Goal: Task Accomplishment & Management: Manage account settings

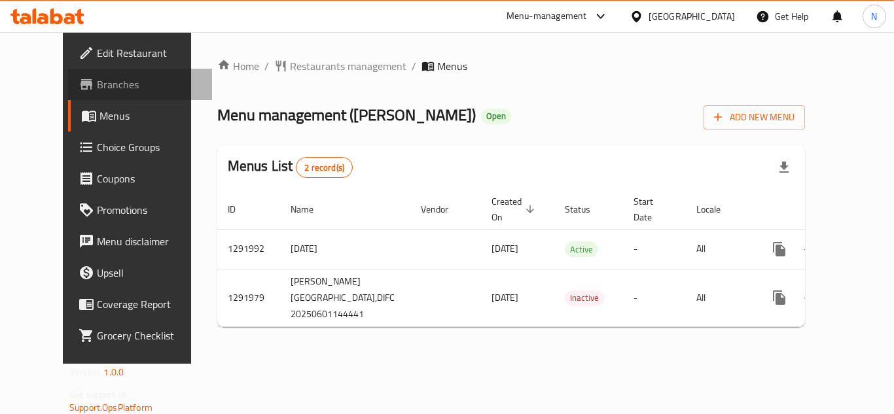
click at [97, 90] on span "Branches" at bounding box center [149, 85] width 105 height 16
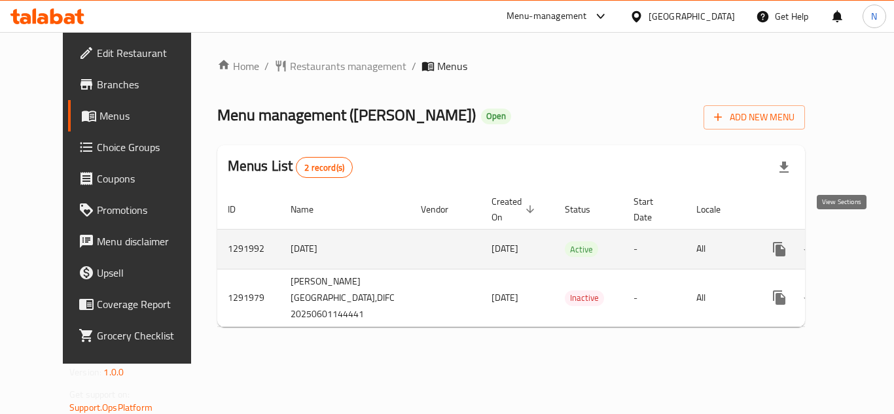
click at [866, 241] on icon "enhanced table" at bounding box center [874, 249] width 16 height 16
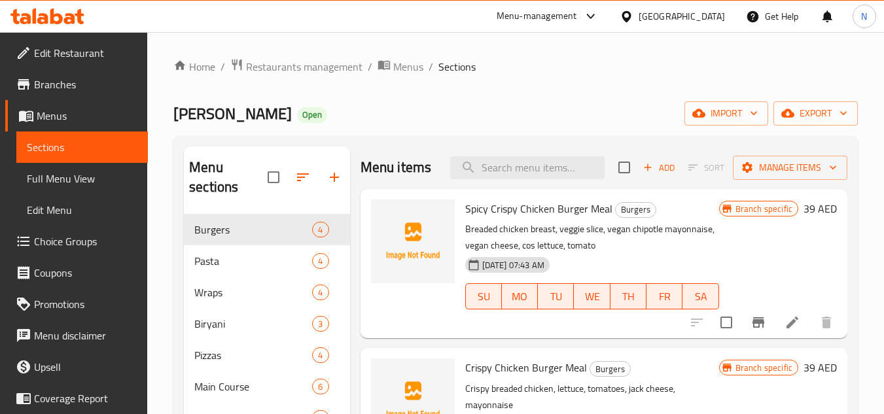
click at [46, 241] on span "Choice Groups" at bounding box center [85, 242] width 103 height 16
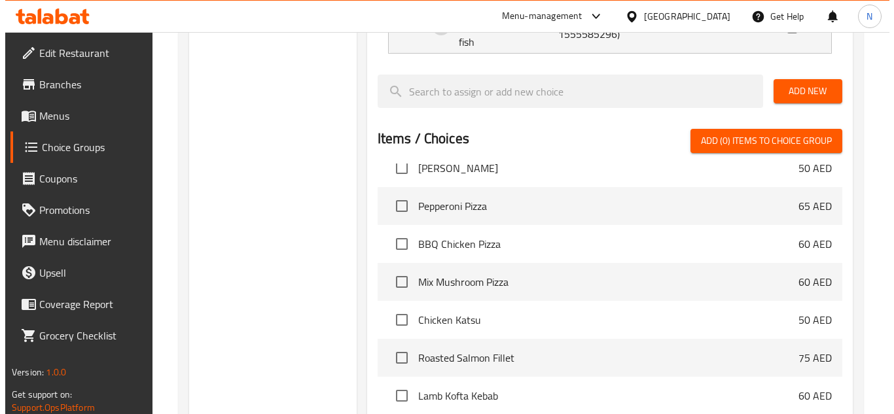
scroll to position [523, 0]
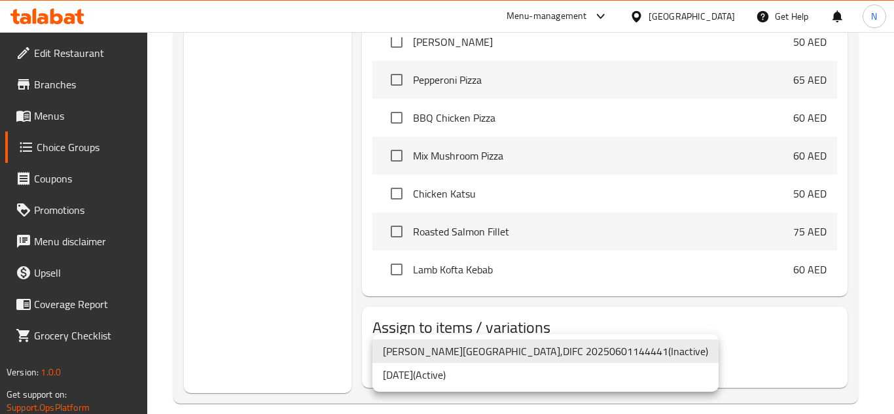
click at [401, 376] on li "1/6/2025 ( Active )" at bounding box center [545, 375] width 346 height 24
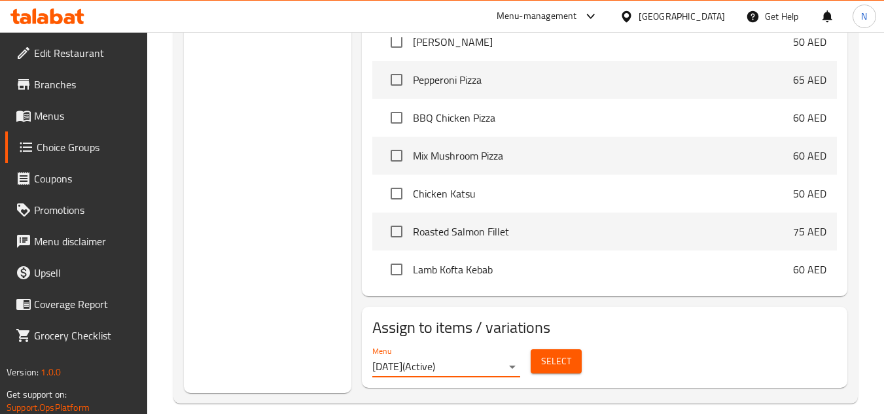
click at [544, 353] on span "Select" at bounding box center [556, 361] width 30 height 16
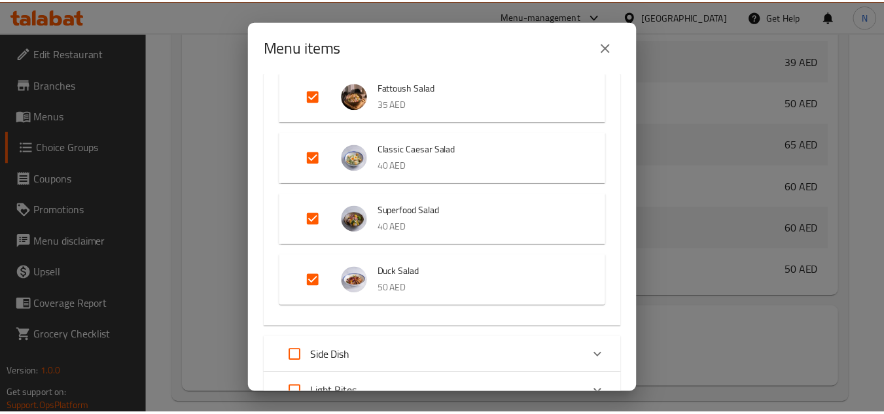
scroll to position [393, 0]
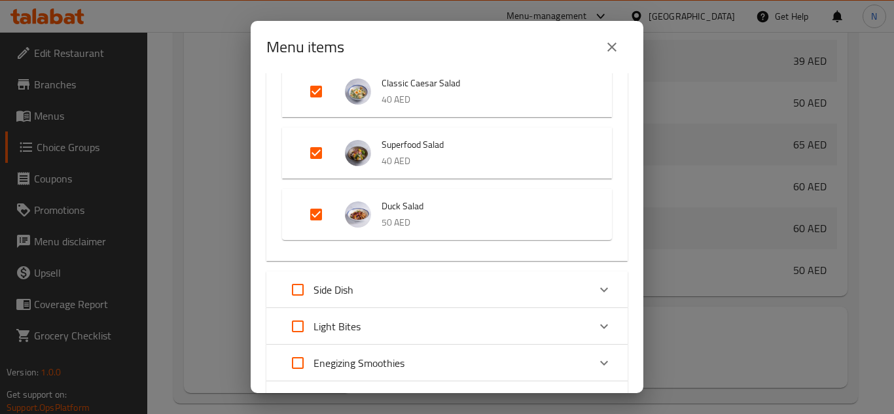
click at [188, 173] on div "Menu items 4 / 57 items selected ​ Burgers Spicy Crispy Chicken Burger Meal 39 …" at bounding box center [447, 207] width 894 height 414
click at [619, 55] on button "close" at bounding box center [611, 46] width 31 height 31
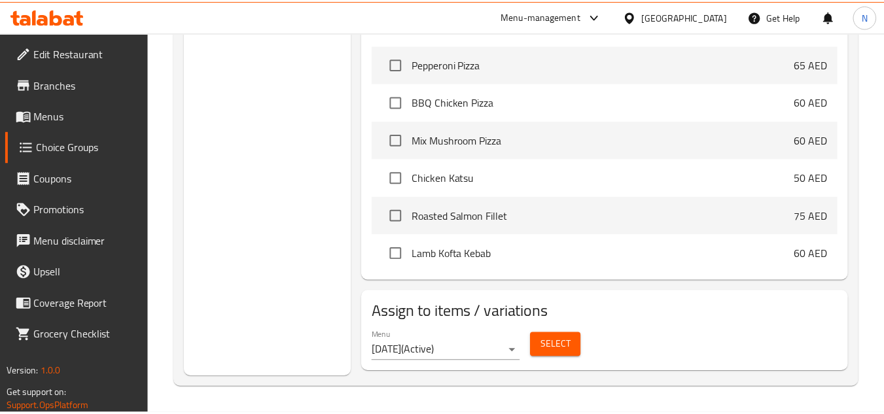
scroll to position [538, 0]
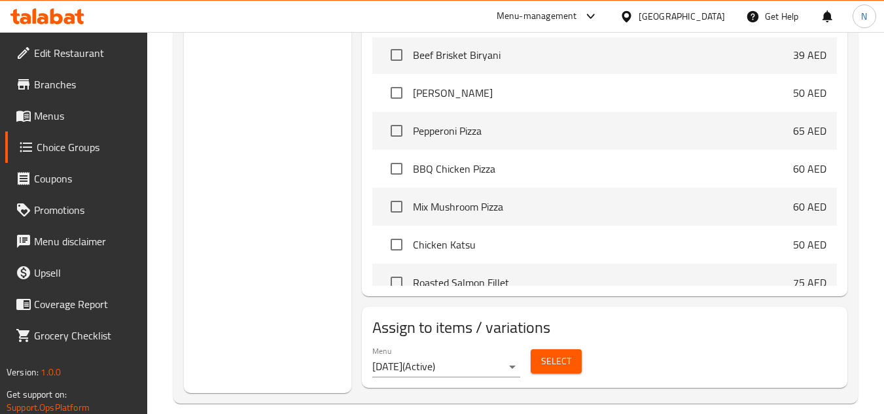
click at [77, 106] on link "Menus" at bounding box center [76, 115] width 143 height 31
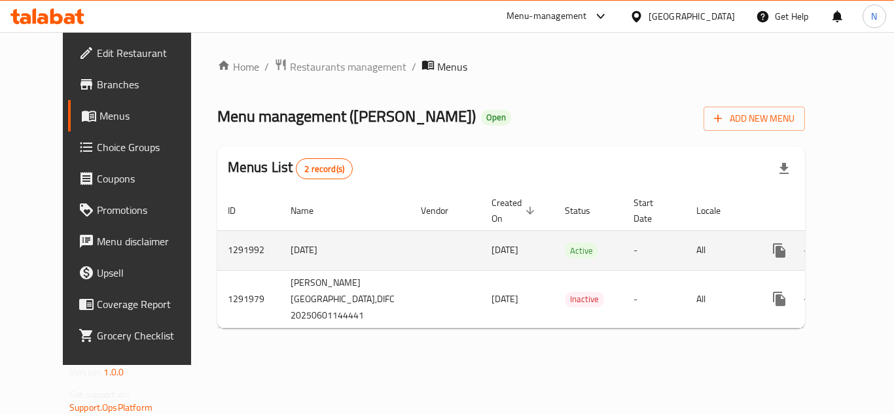
click at [866, 243] on icon "enhanced table" at bounding box center [874, 251] width 16 height 16
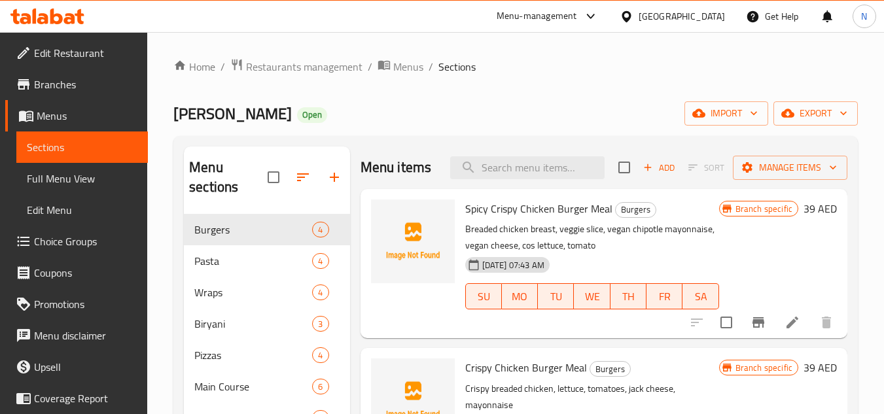
click at [751, 330] on icon "Branch-specific-item" at bounding box center [759, 323] width 16 height 16
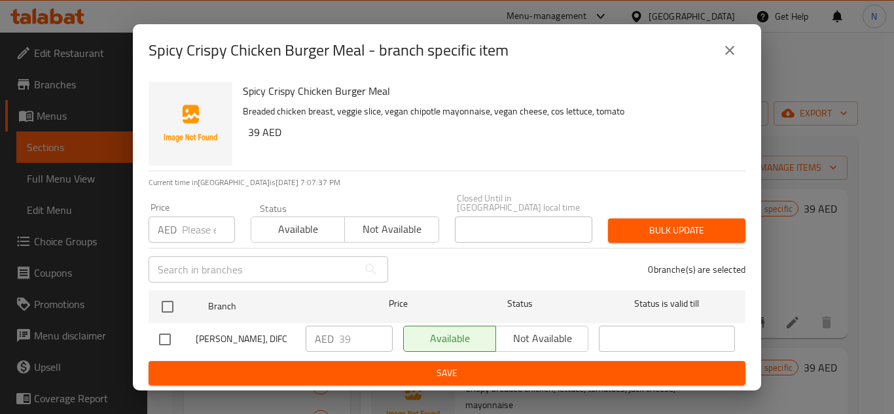
click at [727, 57] on icon "close" at bounding box center [730, 51] width 16 height 16
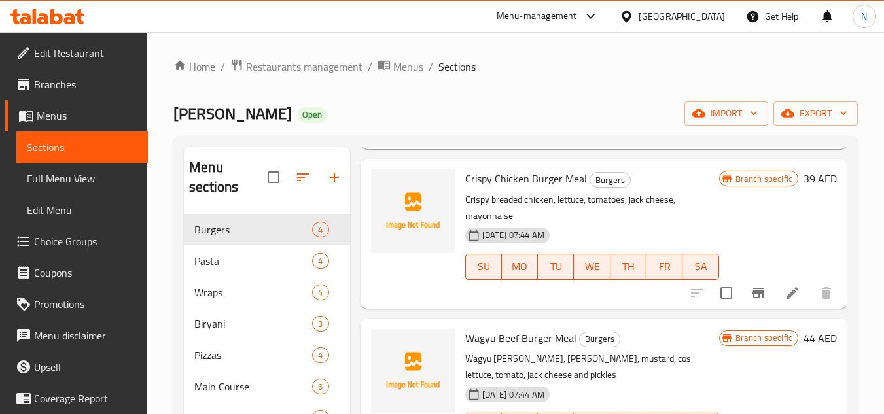
scroll to position [196, 0]
click at [754, 301] on icon "Branch-specific-item" at bounding box center [759, 293] width 16 height 16
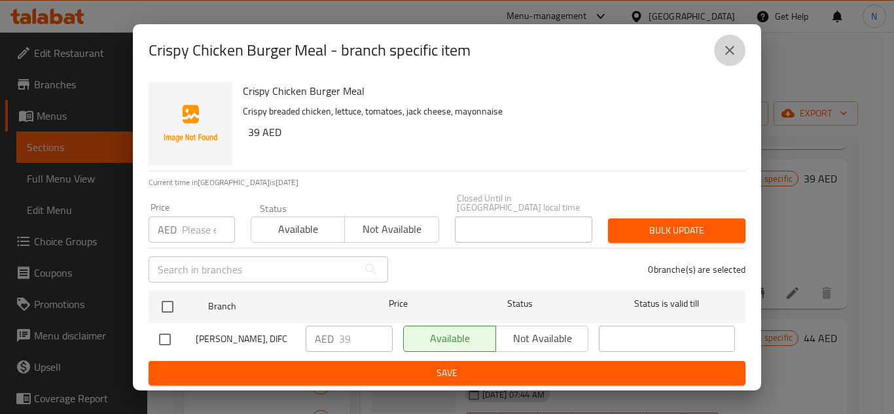
click at [732, 44] on icon "close" at bounding box center [730, 51] width 16 height 16
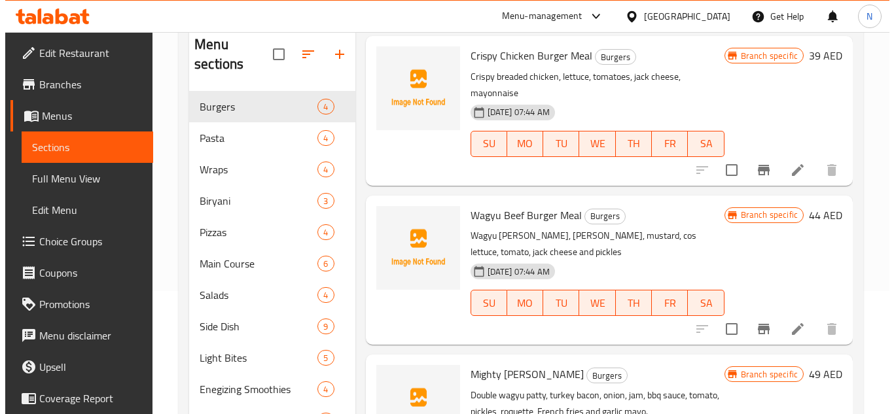
scroll to position [131, 0]
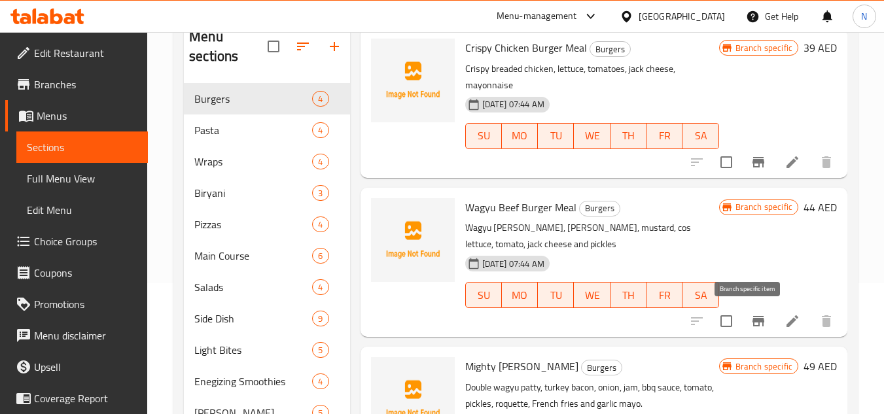
click at [752, 325] on icon "Branch-specific-item" at bounding box center [758, 321] width 12 height 10
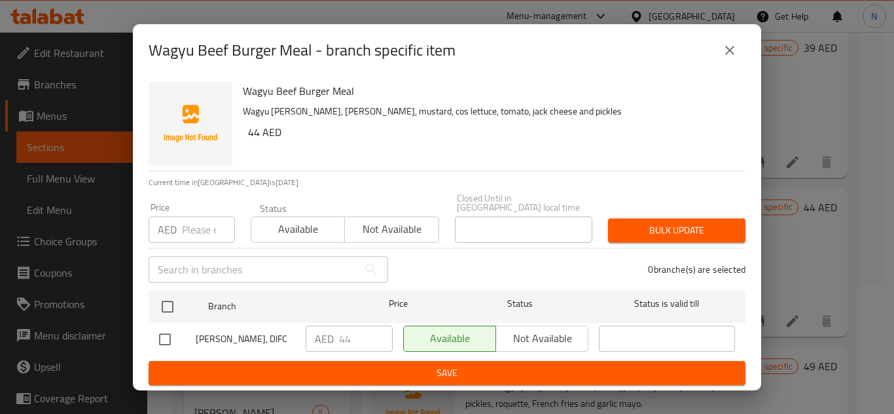
click at [715, 56] on button "close" at bounding box center [729, 50] width 31 height 31
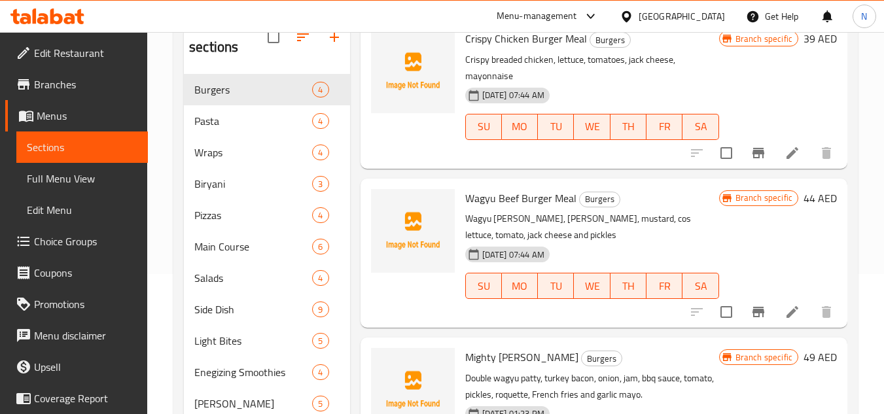
scroll to position [250, 0]
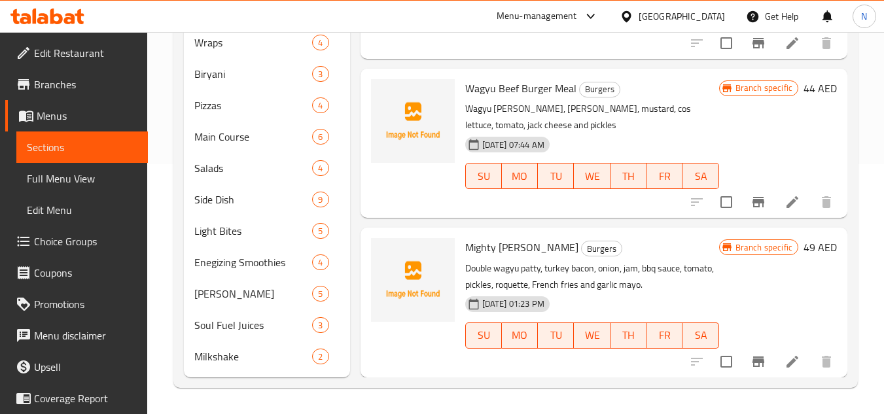
click at [751, 365] on icon "Branch-specific-item" at bounding box center [759, 362] width 16 height 16
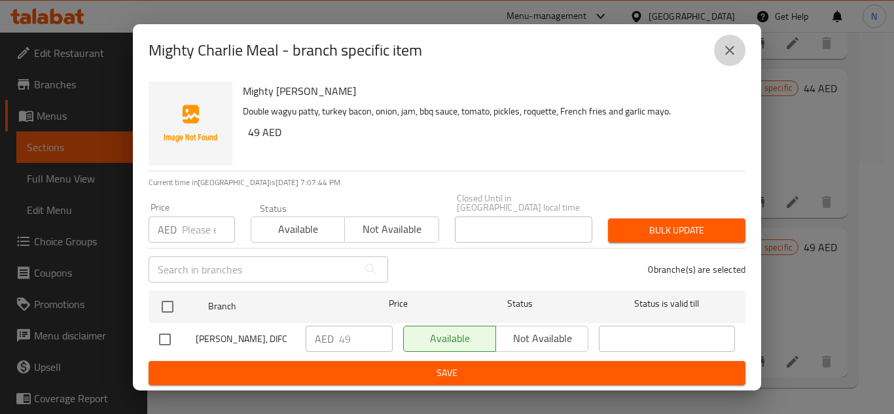
click at [728, 59] on button "close" at bounding box center [729, 50] width 31 height 31
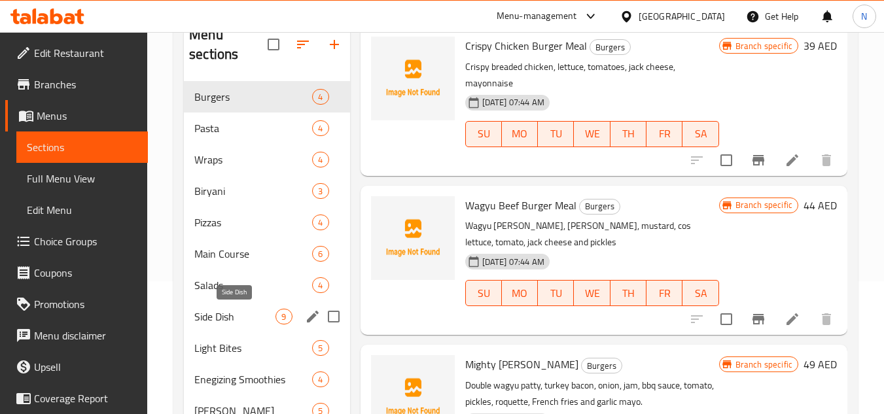
scroll to position [0, 0]
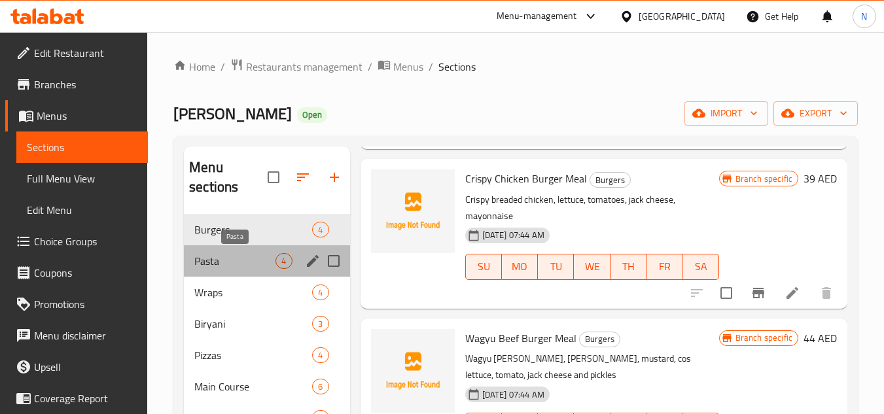
click at [244, 260] on span "Pasta" at bounding box center [234, 261] width 81 height 16
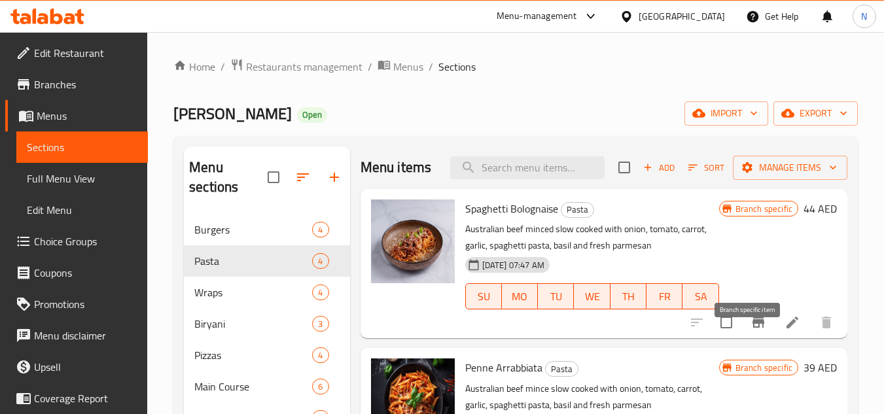
click at [752, 328] on icon "Branch-specific-item" at bounding box center [758, 322] width 12 height 10
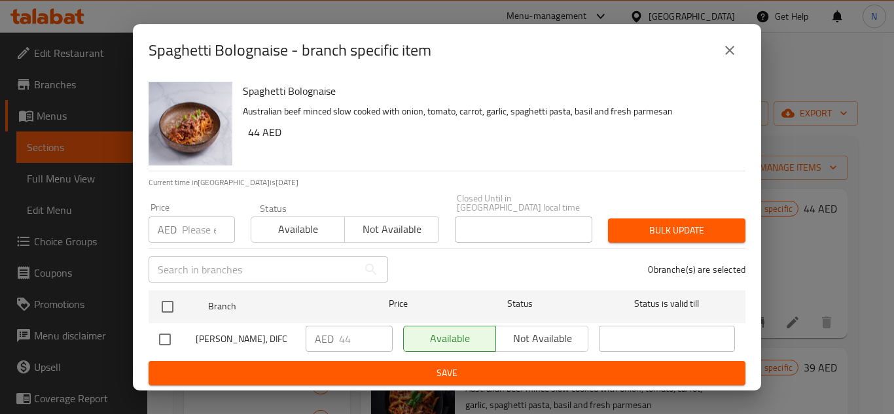
click at [735, 63] on button "close" at bounding box center [729, 50] width 31 height 31
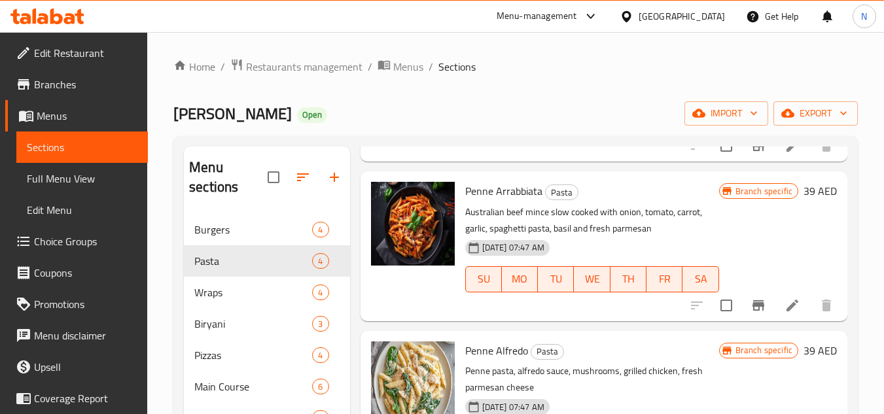
scroll to position [196, 0]
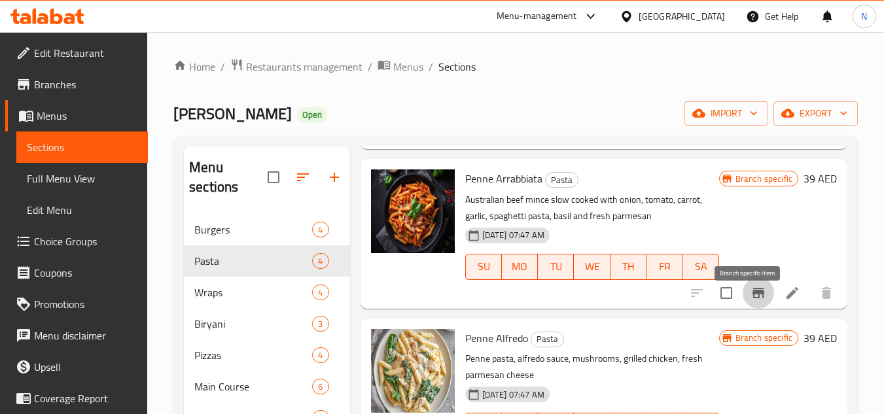
click at [751, 301] on icon "Branch-specific-item" at bounding box center [759, 293] width 16 height 16
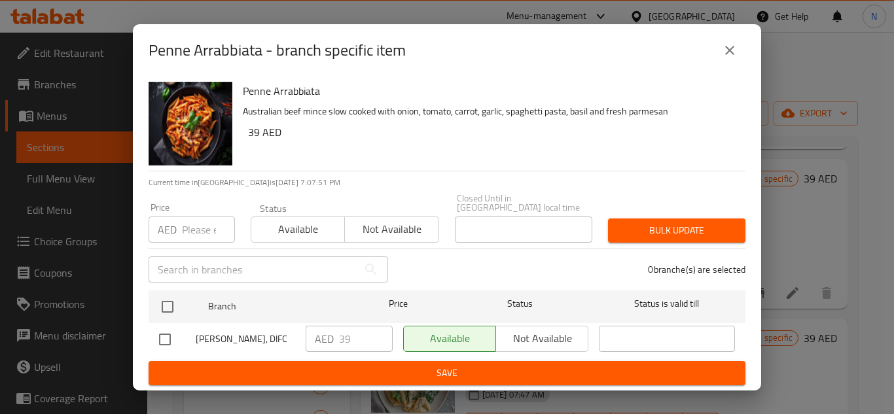
click at [745, 42] on div "Penne Arrabbiata - branch specific item" at bounding box center [447, 50] width 628 height 52
click at [732, 48] on icon "close" at bounding box center [729, 50] width 9 height 9
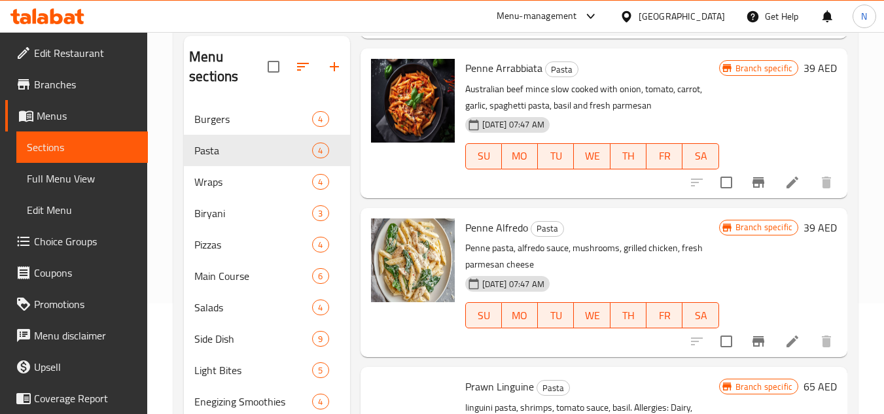
scroll to position [250, 0]
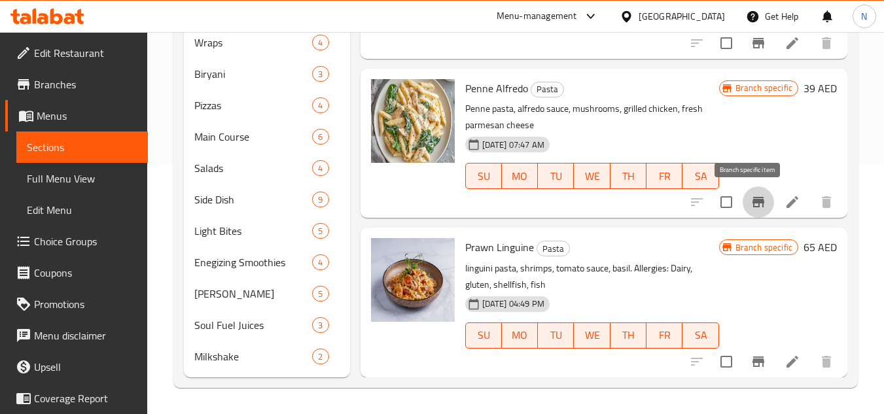
click at [752, 203] on icon "Branch-specific-item" at bounding box center [758, 202] width 12 height 10
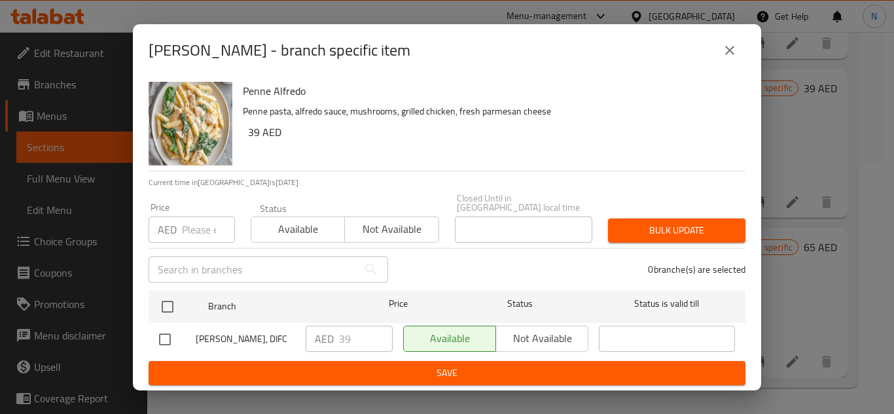
click at [714, 60] on div "Penne Alfredo - branch specific item" at bounding box center [447, 50] width 597 height 31
click at [727, 55] on icon "close" at bounding box center [730, 51] width 16 height 16
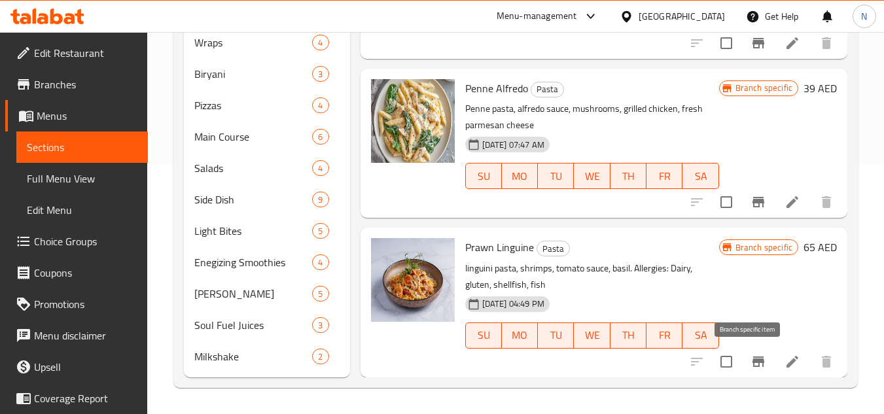
click at [745, 377] on button "Branch-specific-item" at bounding box center [758, 361] width 31 height 31
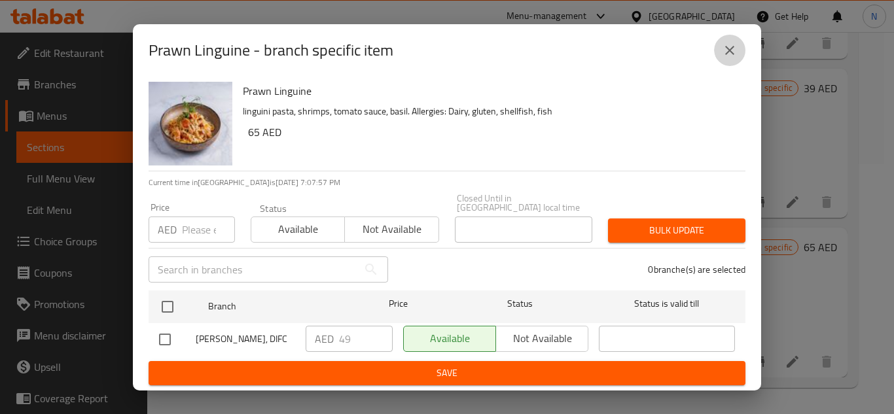
click at [726, 44] on icon "close" at bounding box center [730, 51] width 16 height 16
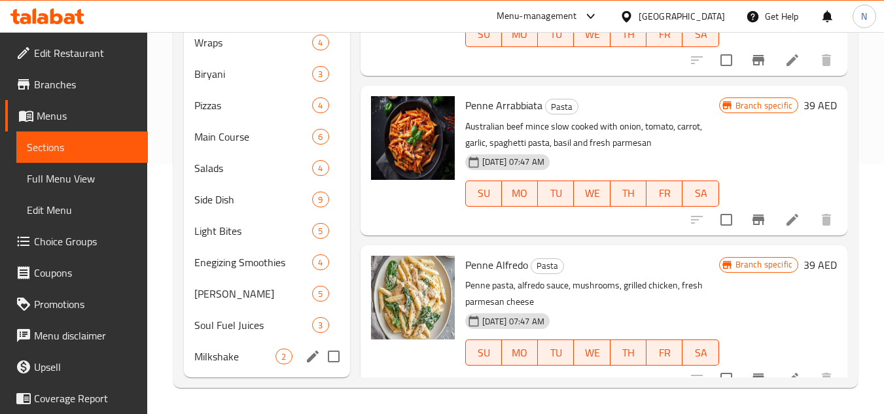
click at [258, 364] on div "Milkshake 2" at bounding box center [267, 356] width 166 height 31
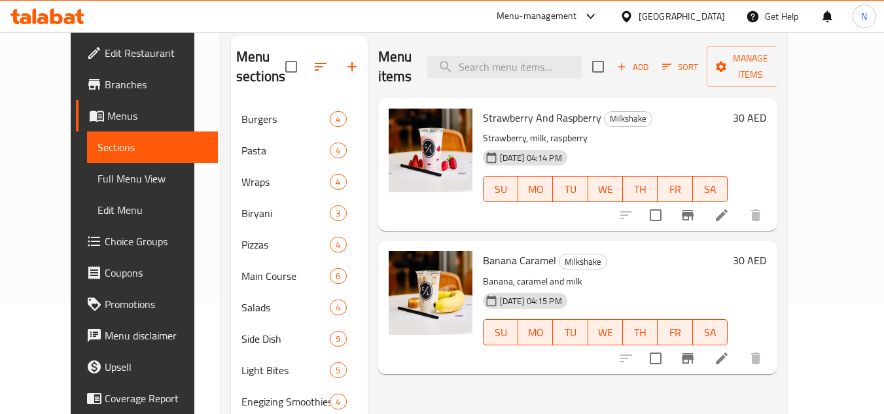
scroll to position [196, 0]
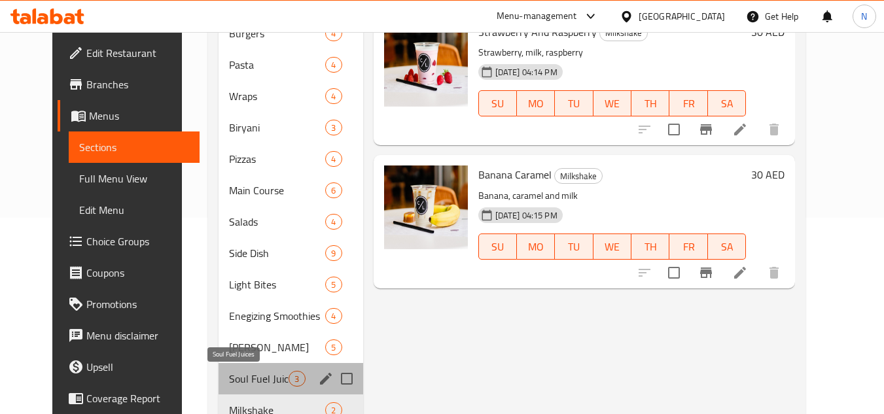
click at [229, 383] on span "Soul Fuel Juices" at bounding box center [259, 379] width 60 height 16
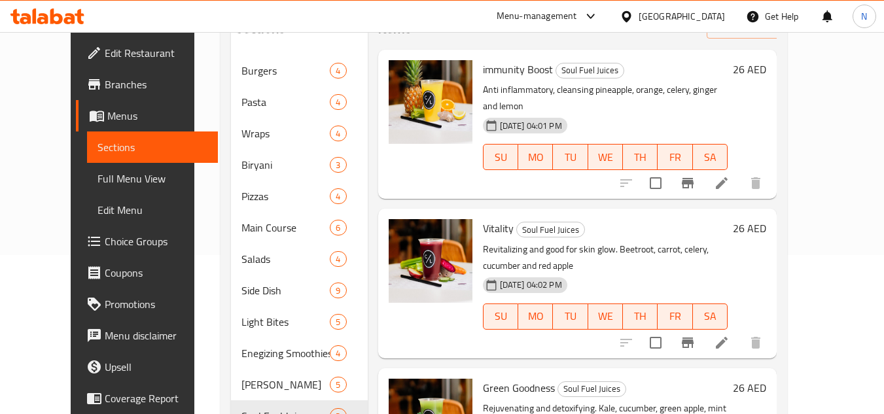
scroll to position [250, 0]
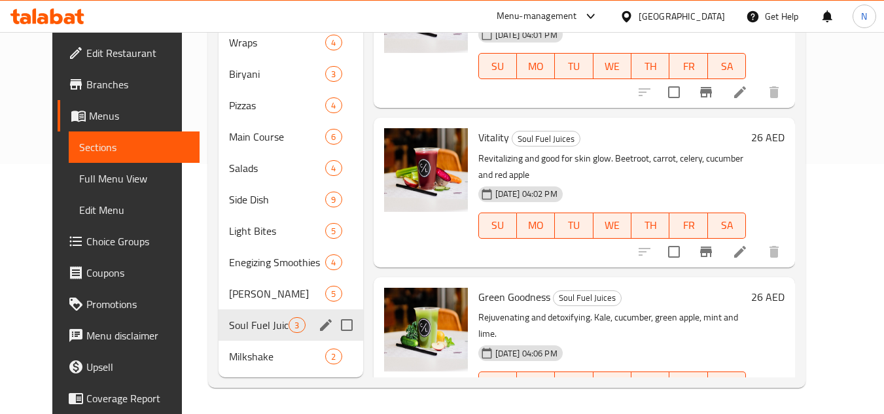
click at [270, 305] on div "Virgin Mojitos 5" at bounding box center [291, 293] width 144 height 31
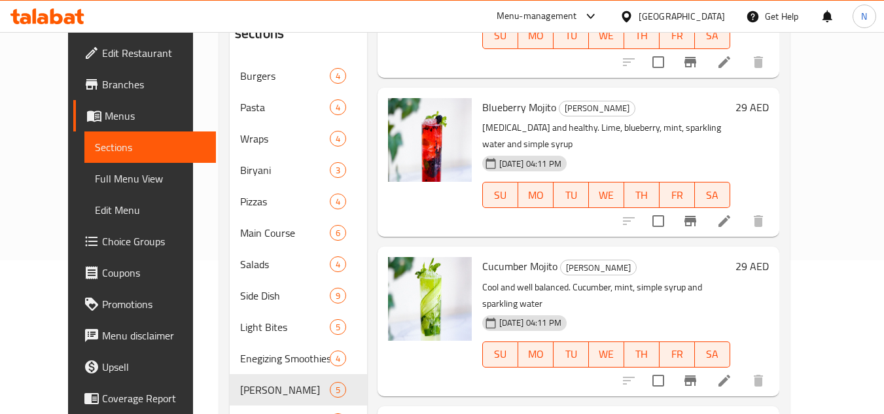
scroll to position [250, 0]
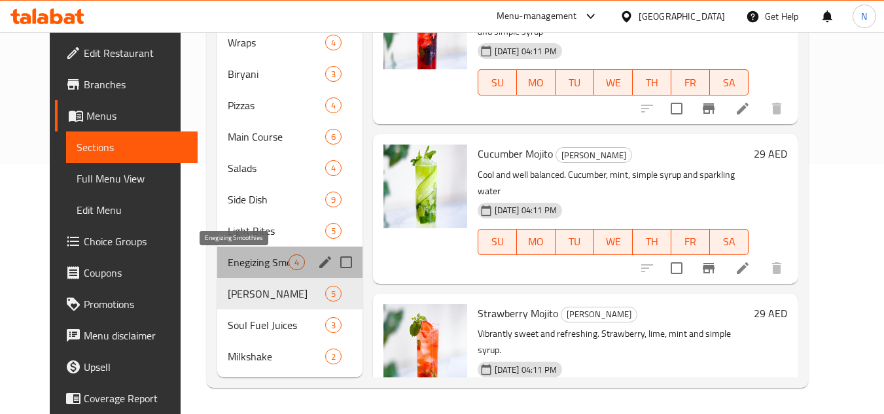
click at [228, 266] on span "Enegizing Smoothies" at bounding box center [258, 263] width 60 height 16
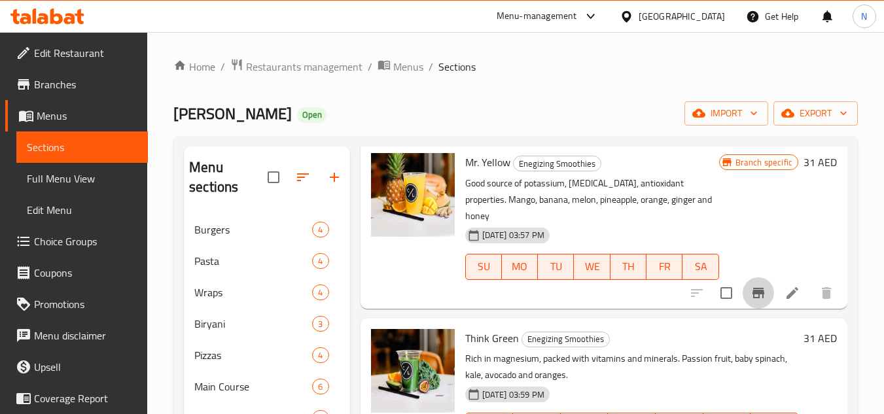
click at [747, 302] on button "Branch-specific-item" at bounding box center [758, 292] width 31 height 31
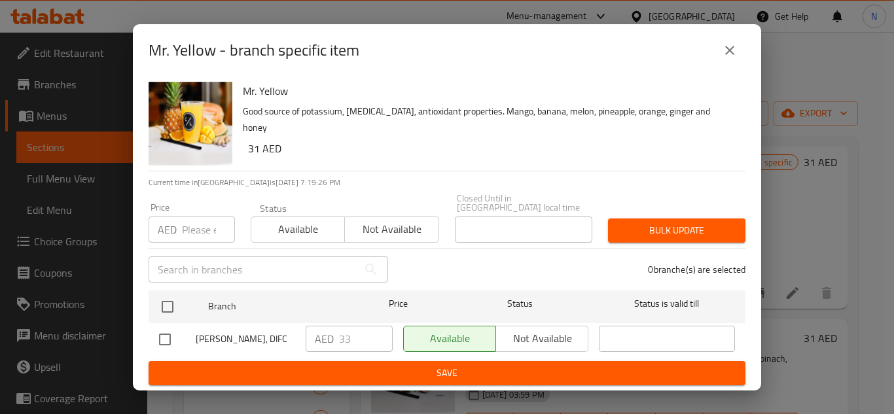
click at [732, 58] on button "close" at bounding box center [729, 50] width 31 height 31
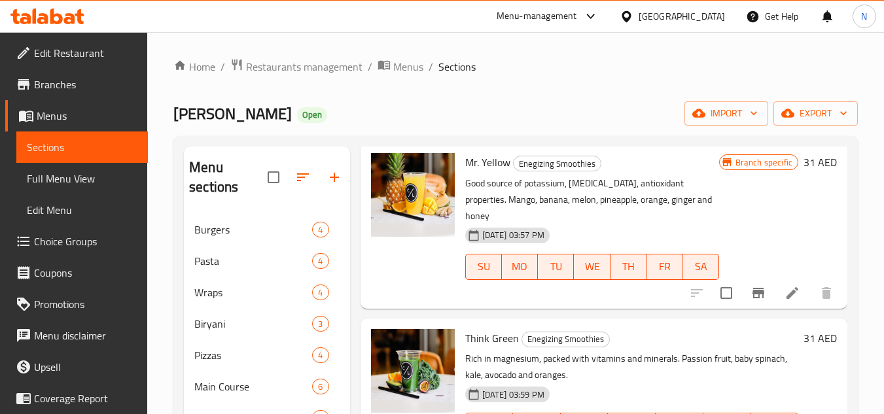
click at [483, 168] on span "Mr. Yellow" at bounding box center [487, 162] width 45 height 20
copy h6 "Mr. Yellow"
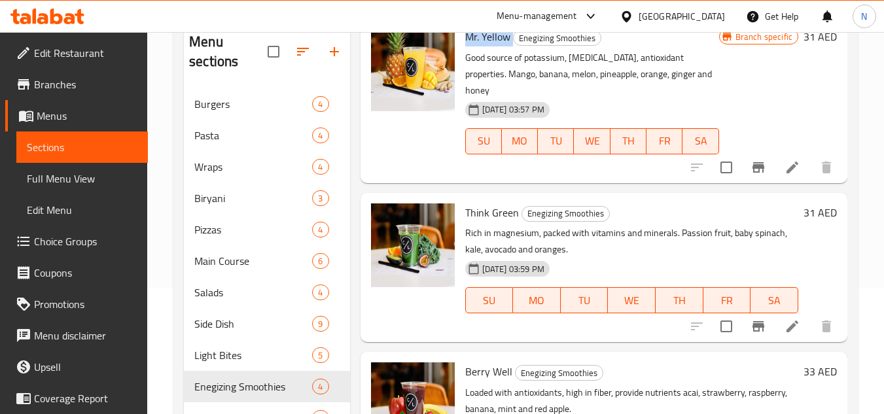
scroll to position [131, 0]
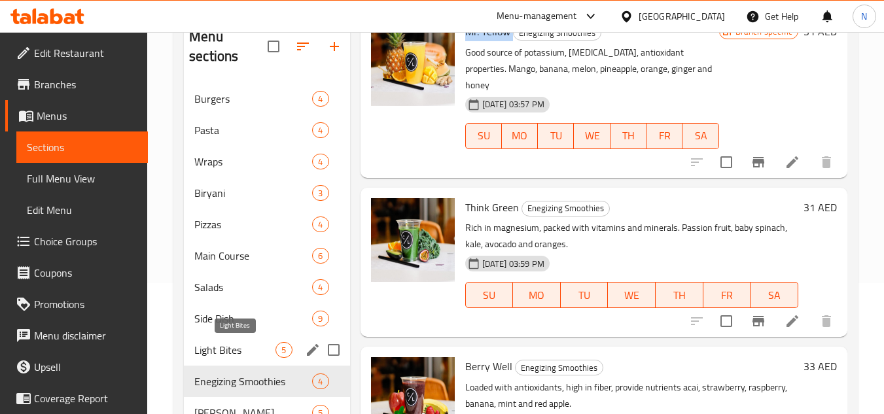
click at [258, 351] on span "Light Bites" at bounding box center [234, 350] width 81 height 16
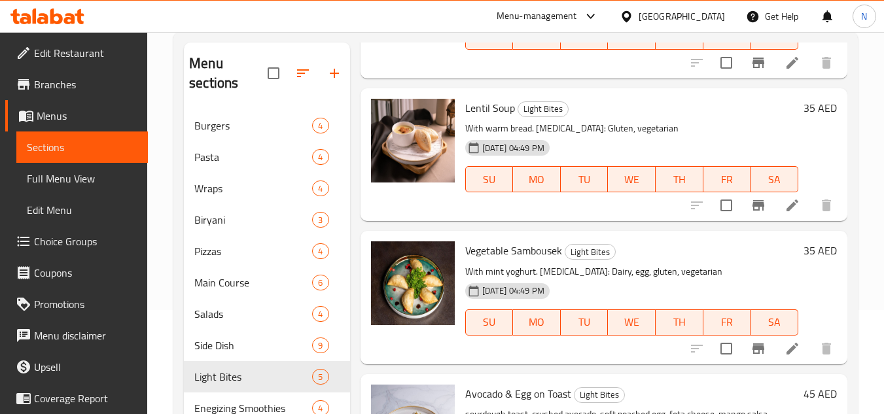
scroll to position [250, 0]
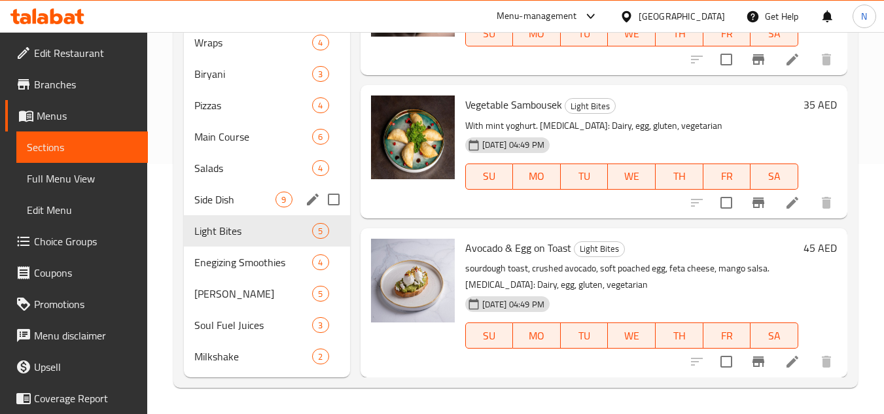
click at [239, 203] on span "Side Dish" at bounding box center [234, 200] width 81 height 16
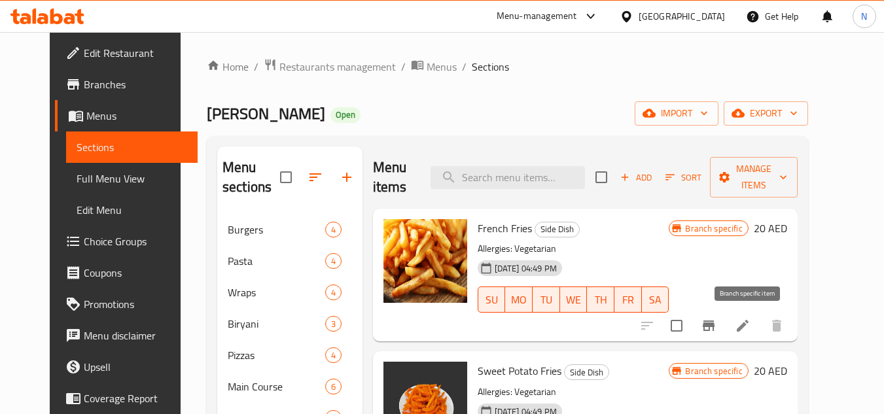
click at [716, 328] on icon "Branch-specific-item" at bounding box center [709, 326] width 16 height 16
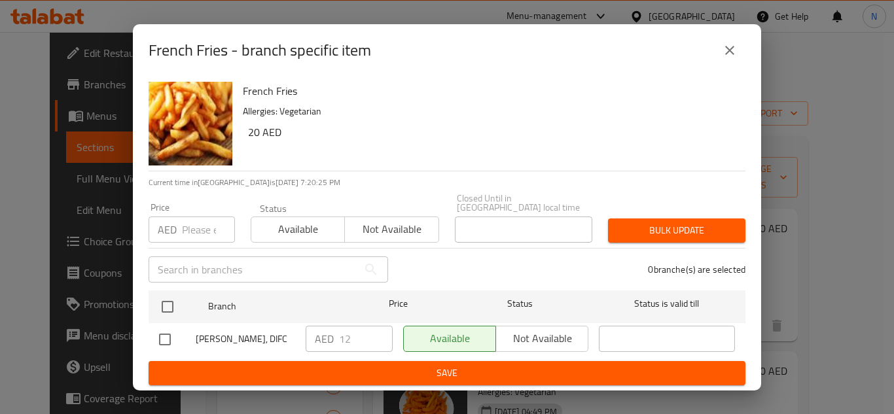
click at [724, 60] on button "close" at bounding box center [729, 50] width 31 height 31
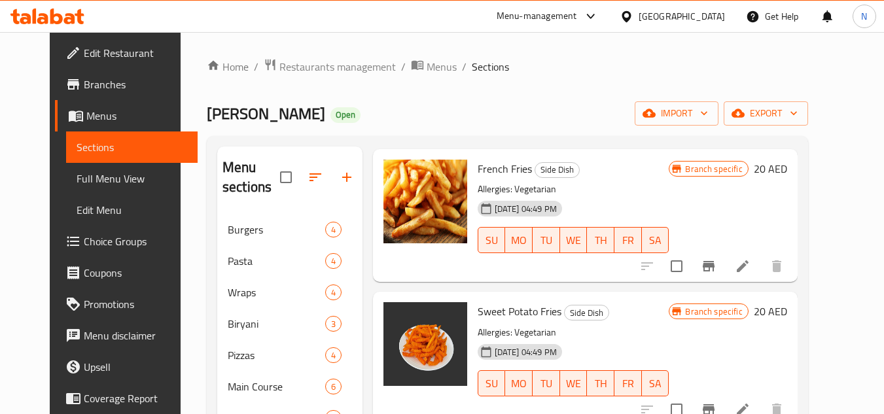
scroll to position [131, 0]
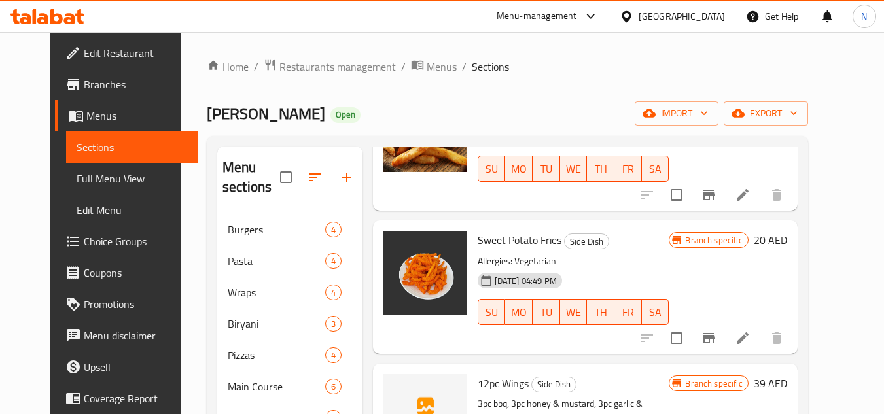
click at [724, 348] on button "Branch-specific-item" at bounding box center [708, 338] width 31 height 31
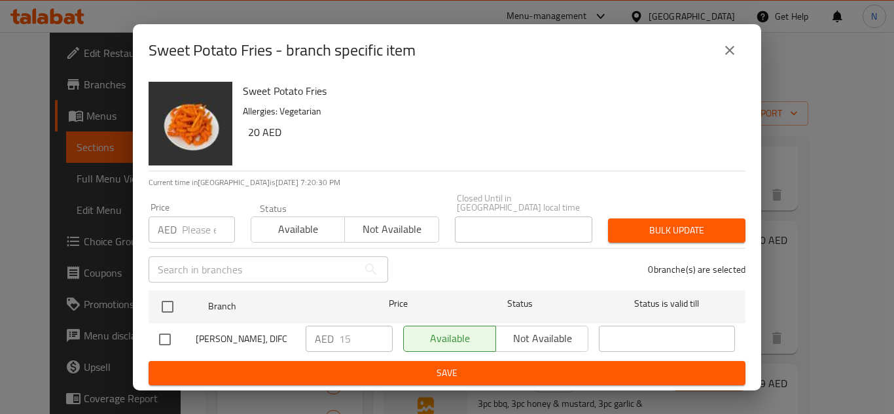
click at [729, 46] on icon "close" at bounding box center [730, 51] width 16 height 16
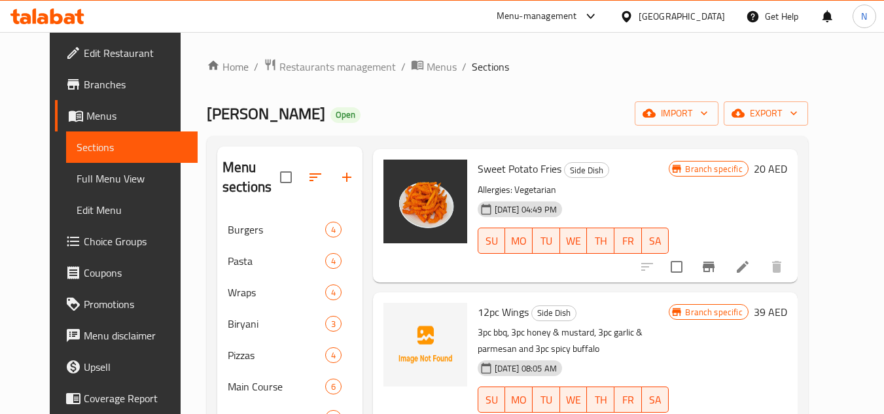
scroll to position [327, 0]
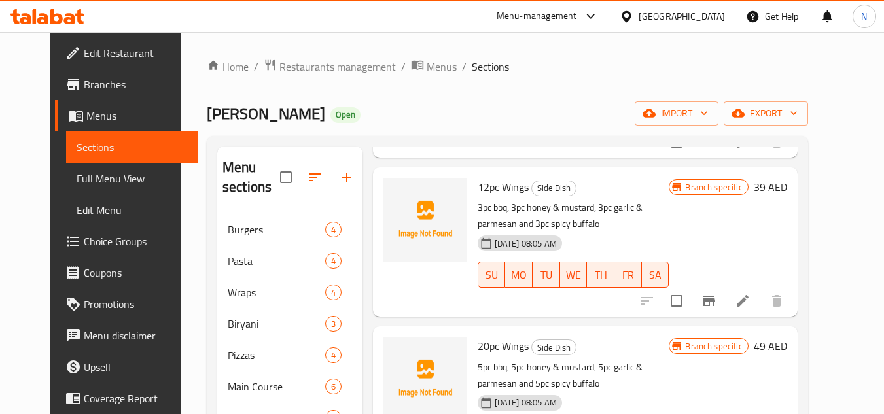
click at [724, 310] on button "Branch-specific-item" at bounding box center [708, 300] width 31 height 31
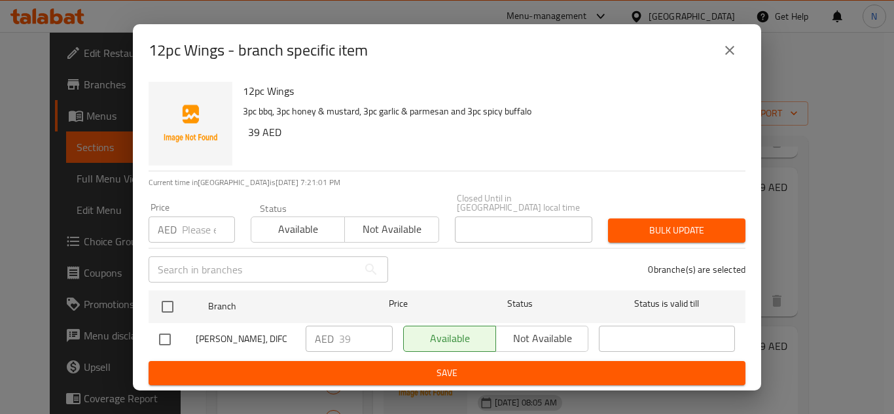
click at [750, 49] on div "12pc Wings - branch specific item" at bounding box center [447, 50] width 628 height 52
click at [718, 48] on button "close" at bounding box center [729, 50] width 31 height 31
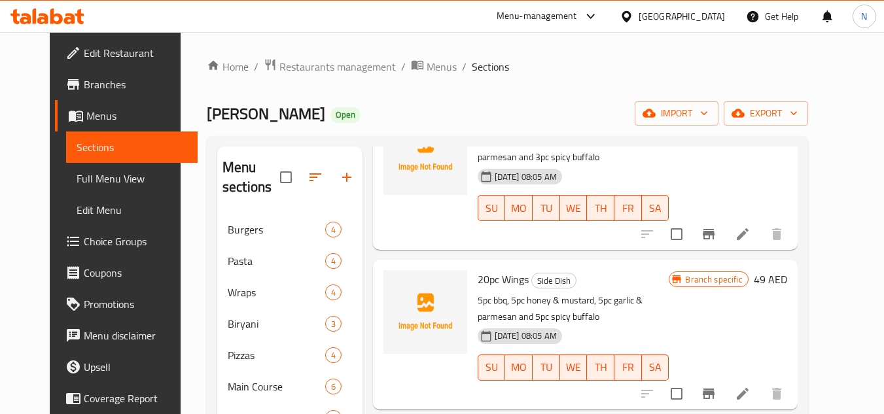
scroll to position [458, 0]
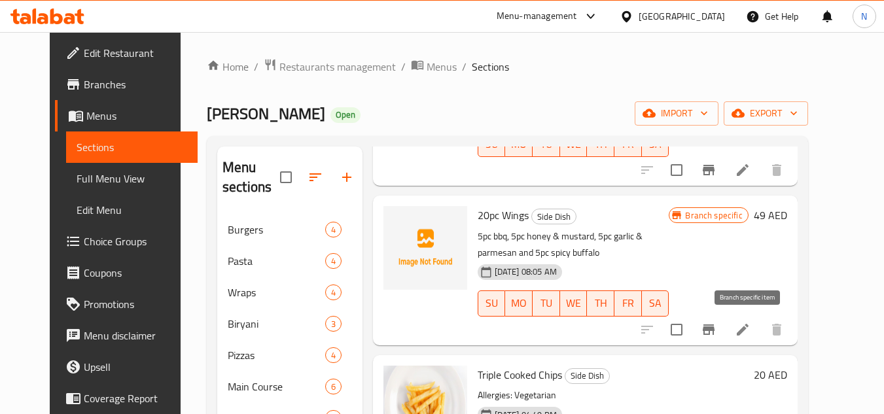
click at [715, 328] on icon "Branch-specific-item" at bounding box center [709, 330] width 12 height 10
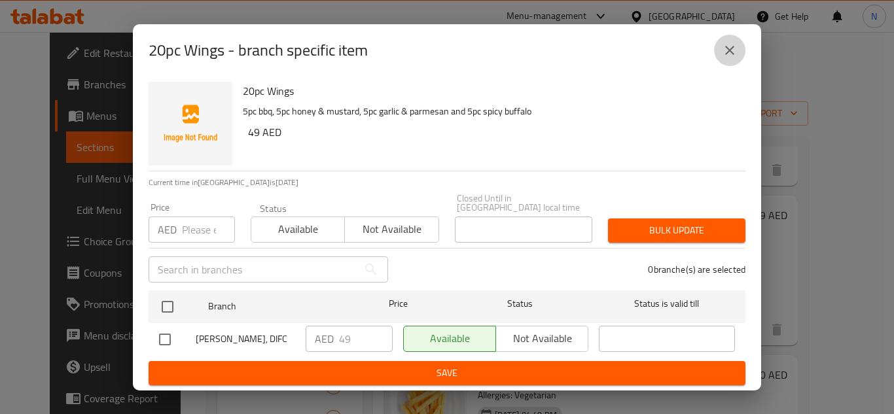
click at [732, 55] on icon "close" at bounding box center [730, 51] width 16 height 16
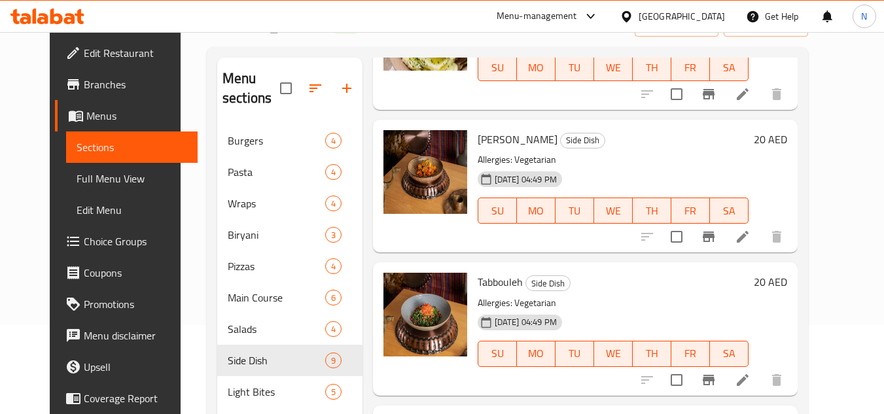
scroll to position [196, 0]
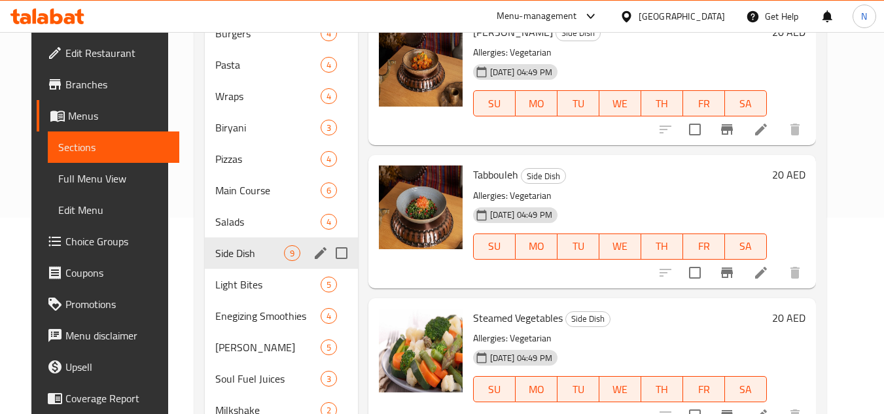
click at [288, 238] on div "Side Dish 9" at bounding box center [281, 253] width 152 height 31
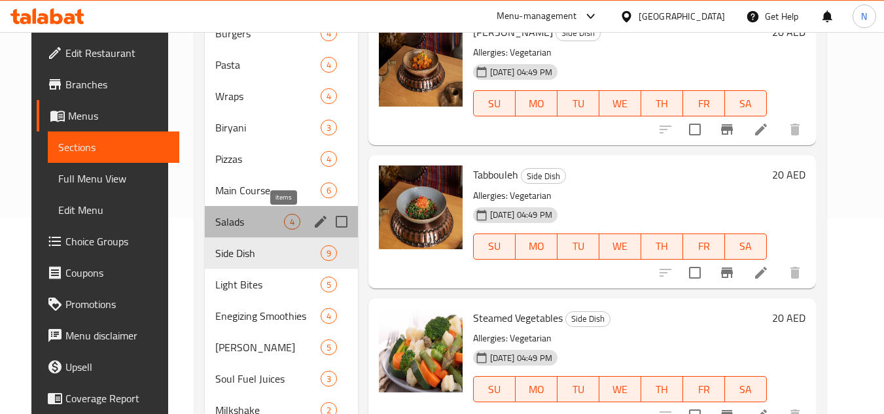
click at [285, 221] on span "4" at bounding box center [292, 222] width 15 height 12
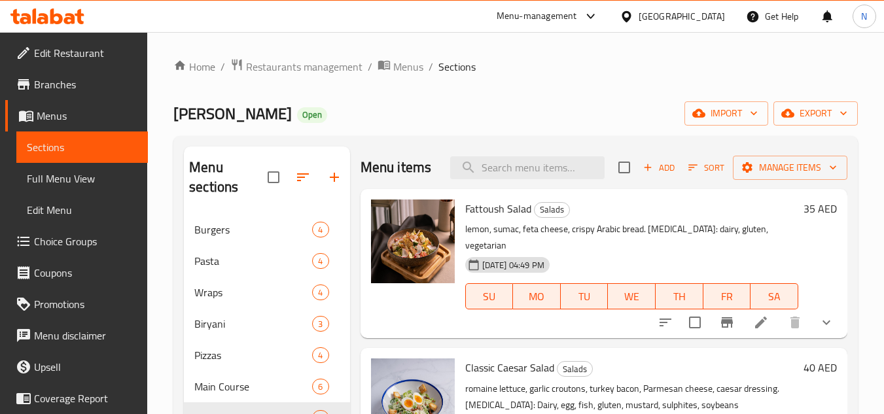
click at [821, 315] on button "show more" at bounding box center [826, 322] width 31 height 31
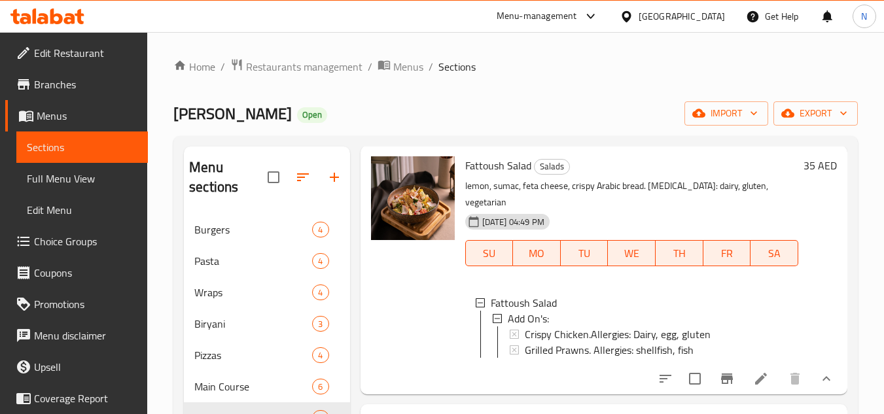
scroll to position [65, 0]
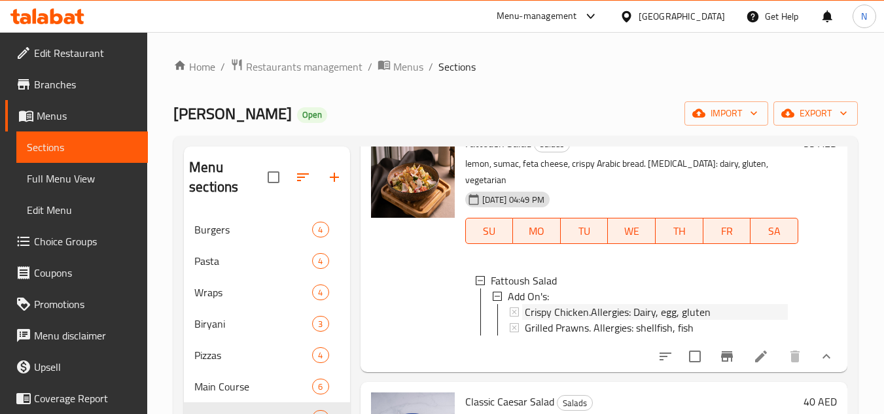
click at [569, 319] on span "Crispy Chicken.Allergies: Dairy, egg, gluten" at bounding box center [618, 312] width 186 height 16
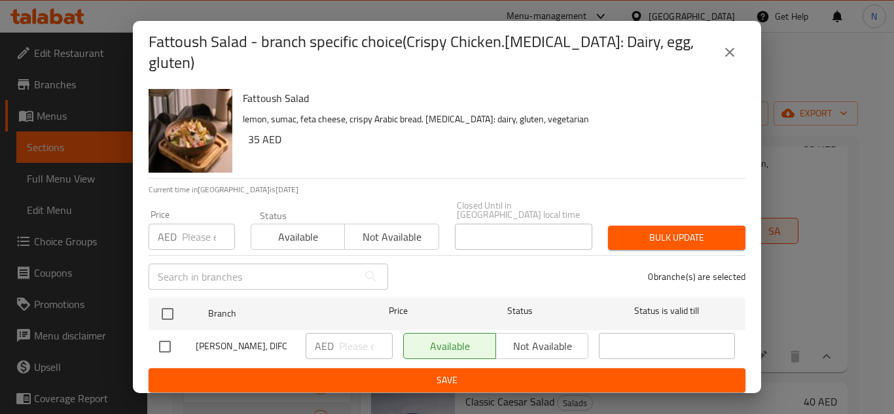
click at [730, 48] on icon "close" at bounding box center [730, 52] width 16 height 16
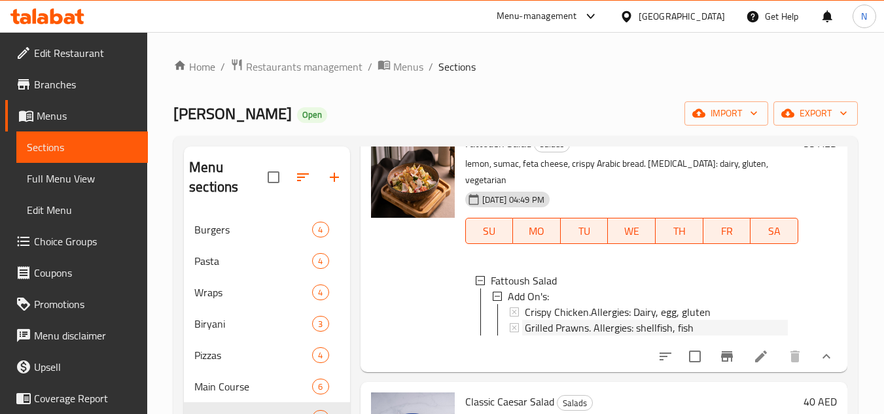
click at [651, 335] on span "Grilled Prawns. Allergies: shellfish, fish" at bounding box center [609, 328] width 169 height 16
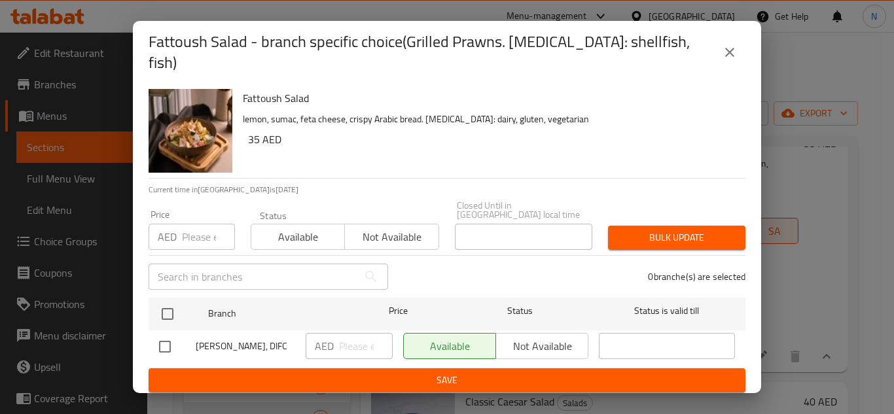
click at [728, 46] on icon "close" at bounding box center [730, 52] width 16 height 16
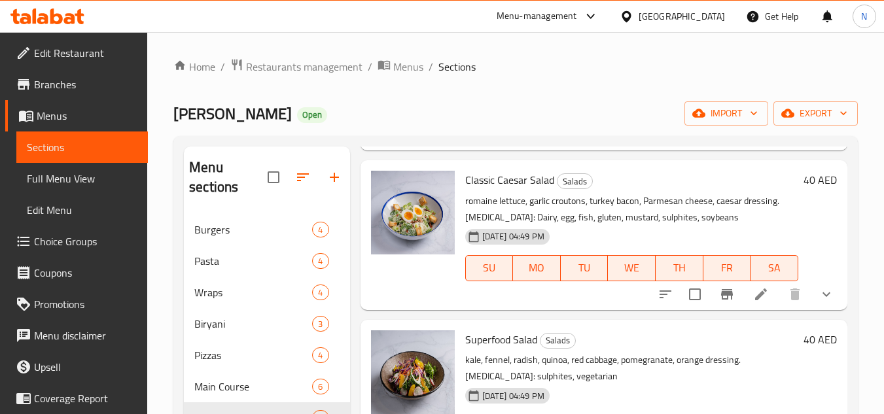
scroll to position [302, 0]
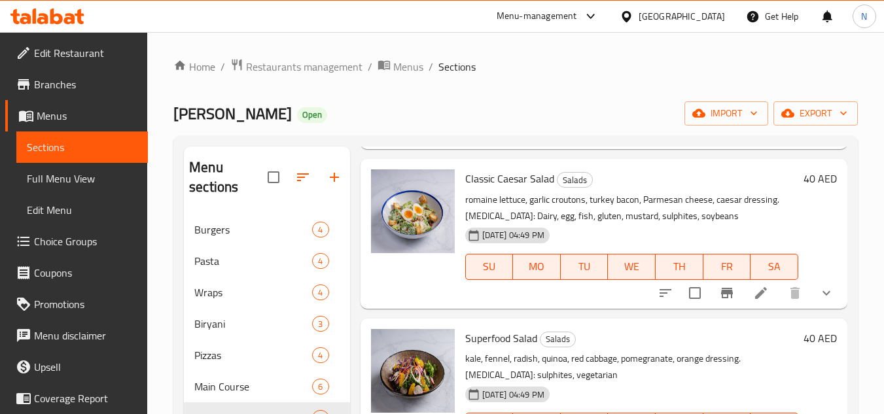
click at [825, 297] on button "show more" at bounding box center [826, 292] width 31 height 31
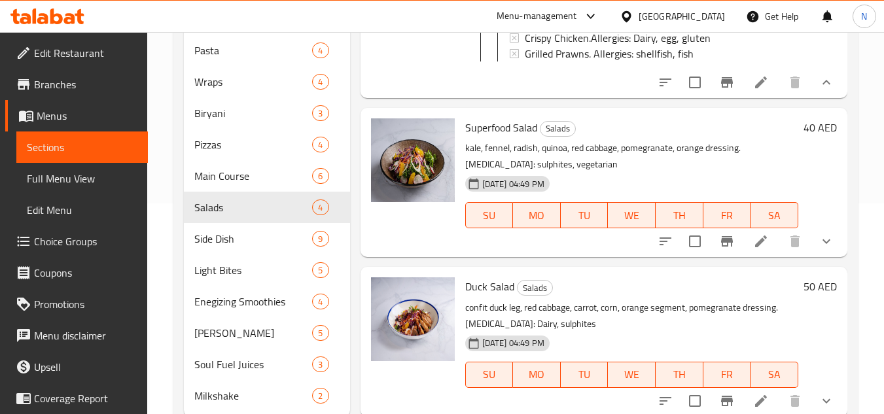
scroll to position [250, 0]
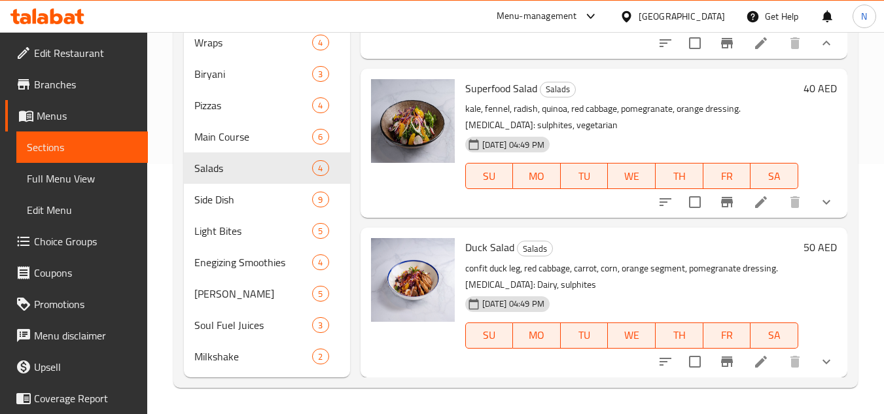
click at [814, 215] on button "show more" at bounding box center [826, 201] width 31 height 31
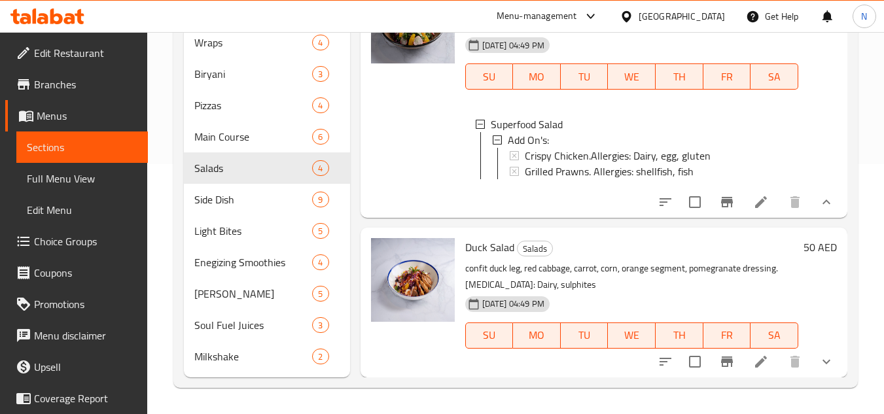
scroll to position [520, 0]
click at [820, 368] on icon "show more" at bounding box center [827, 362] width 16 height 16
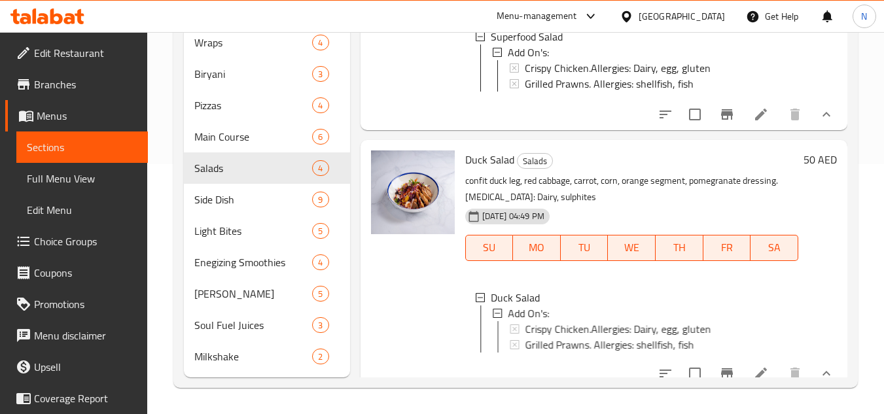
scroll to position [629, 0]
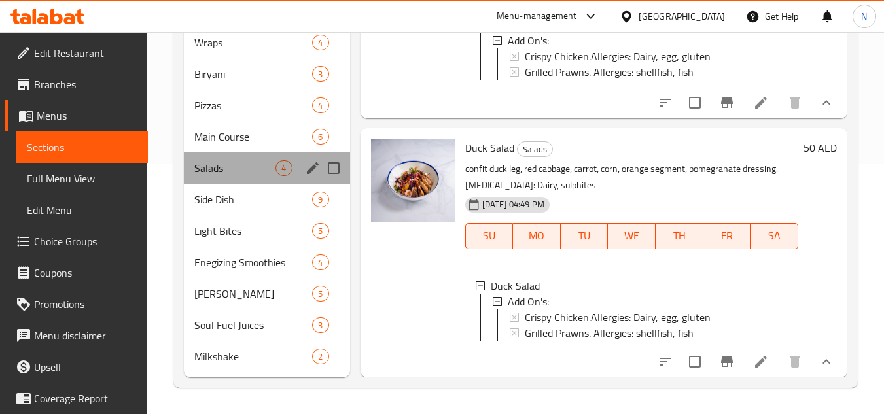
click at [251, 152] on div "Salads 4" at bounding box center [267, 167] width 166 height 31
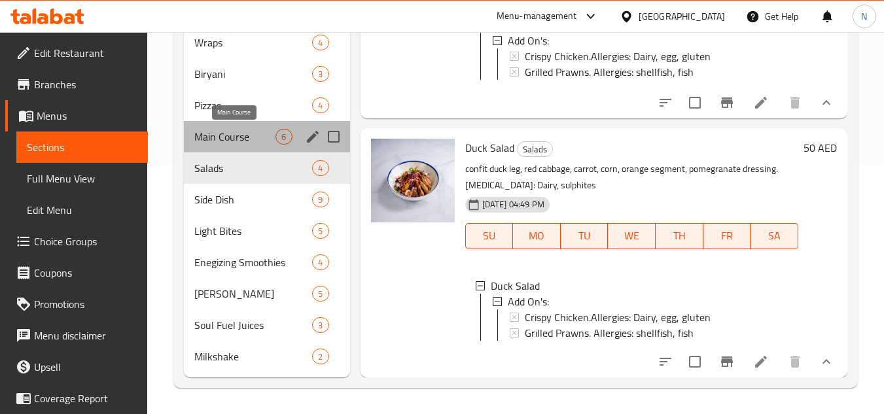
click at [254, 141] on span "Main Course" at bounding box center [234, 137] width 81 height 16
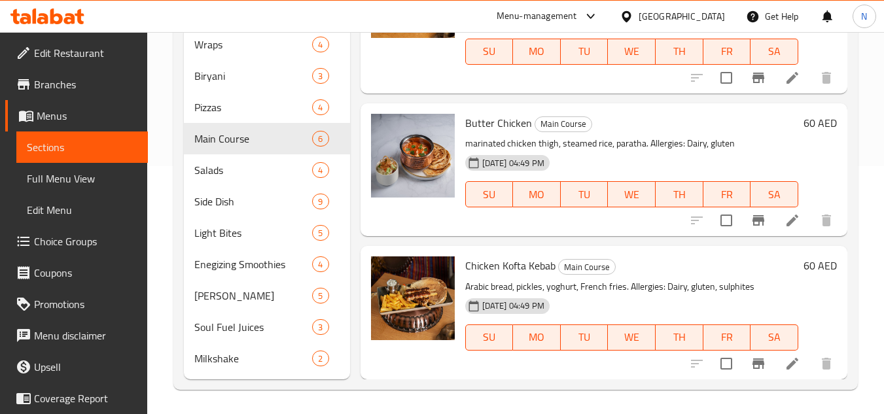
scroll to position [250, 0]
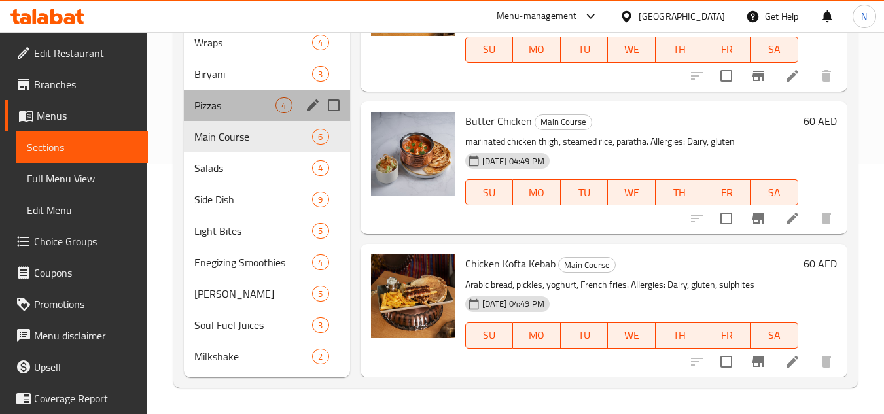
click at [277, 118] on div "Pizzas 4" at bounding box center [267, 105] width 166 height 31
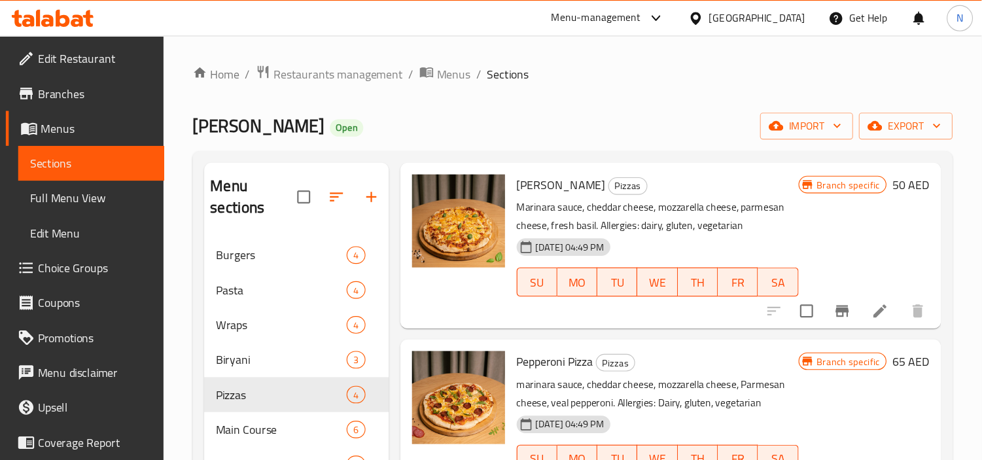
scroll to position [65, 0]
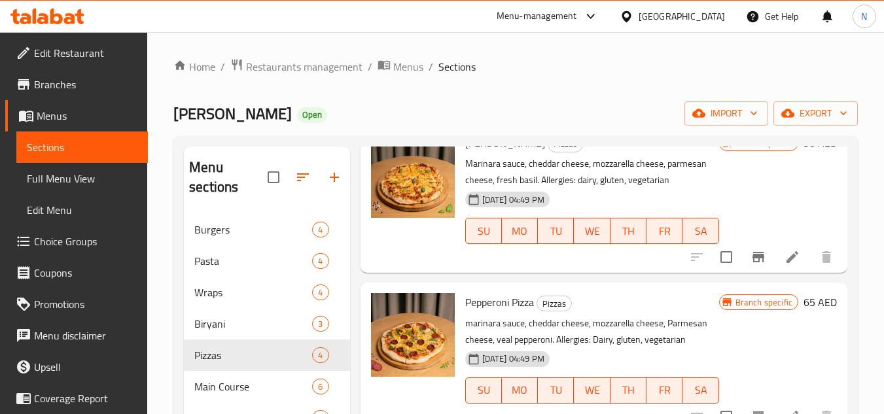
click at [751, 265] on icon "Branch-specific-item" at bounding box center [759, 257] width 16 height 16
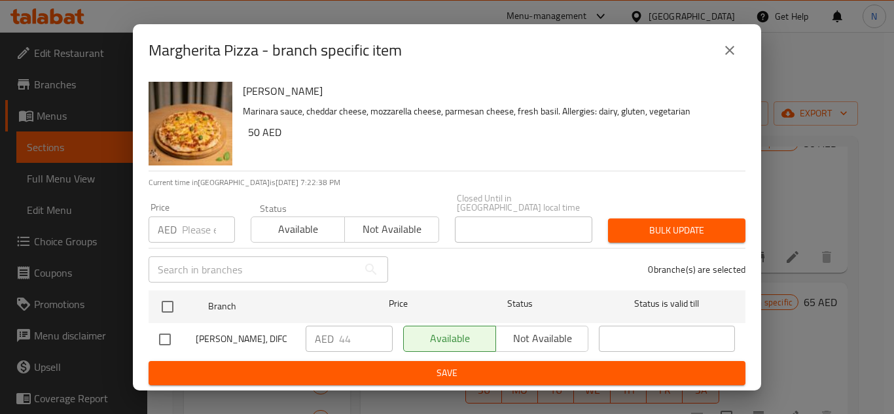
click at [724, 50] on icon "close" at bounding box center [730, 51] width 16 height 16
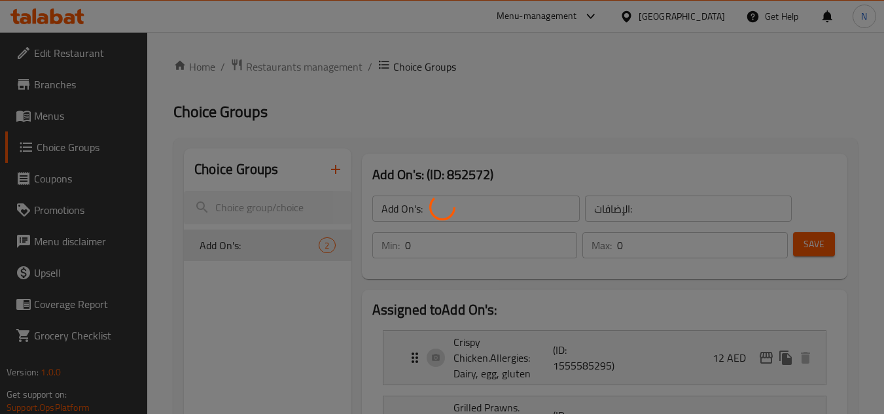
click at [270, 71] on div at bounding box center [442, 207] width 884 height 414
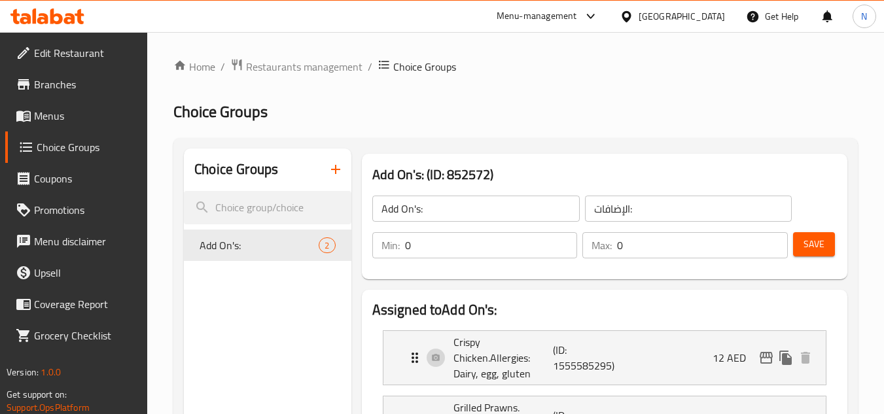
click at [435, 107] on h2 "Choice Groups" at bounding box center [515, 111] width 684 height 21
click at [327, 66] on span "Restaurants management" at bounding box center [304, 67] width 116 height 16
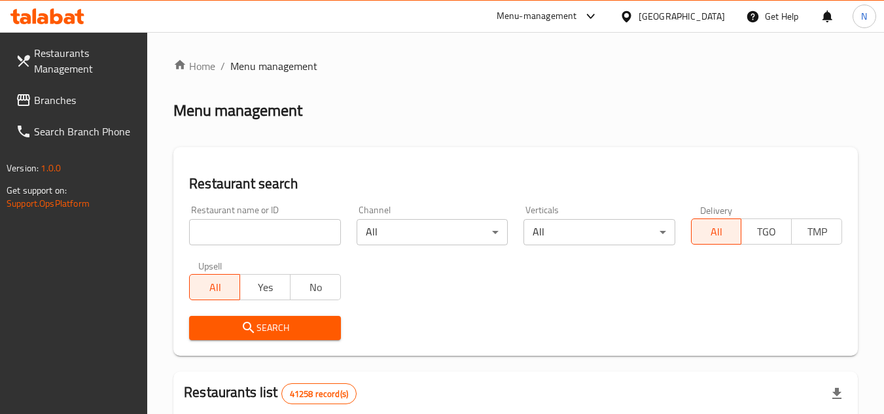
click at [66, 89] on link "Branches" at bounding box center [76, 99] width 143 height 31
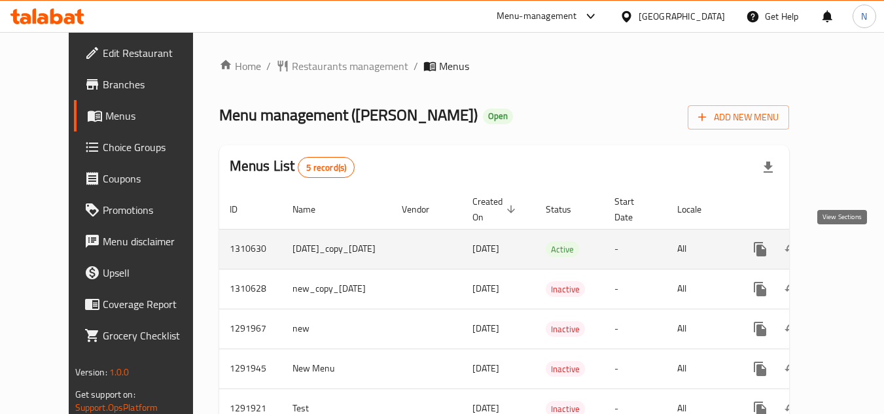
click at [849, 250] on icon "enhanced table" at bounding box center [855, 249] width 16 height 16
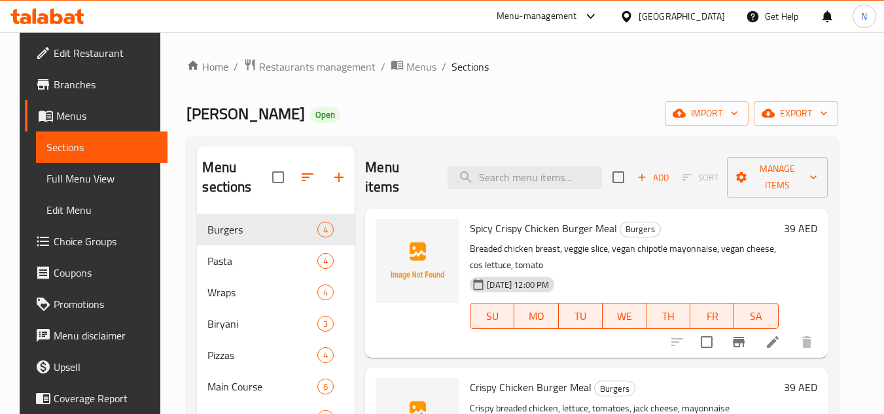
click at [79, 234] on span "Choice Groups" at bounding box center [105, 242] width 103 height 16
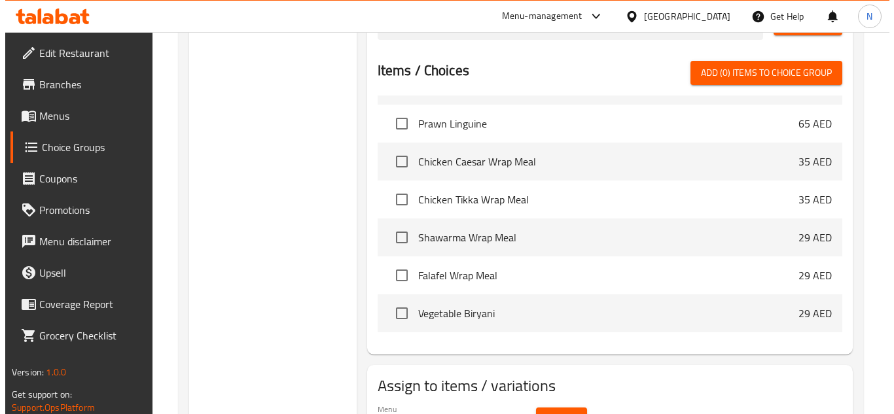
scroll to position [539, 0]
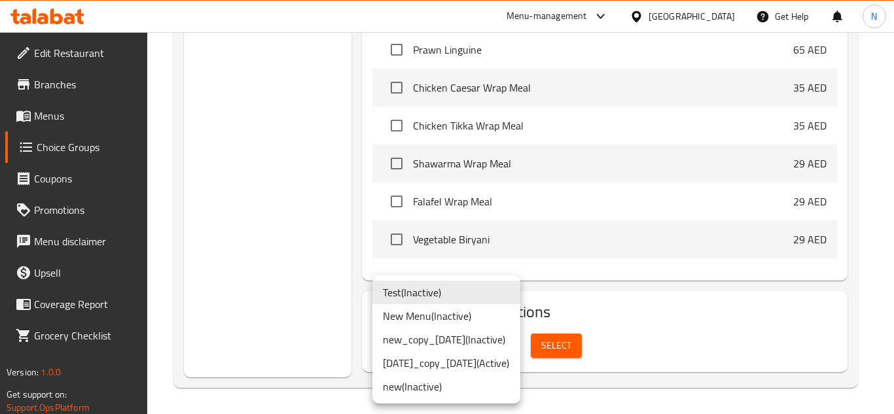
click at [447, 363] on li "1/6/2025_copy_09/09/2025 ( Active )" at bounding box center [446, 363] width 148 height 24
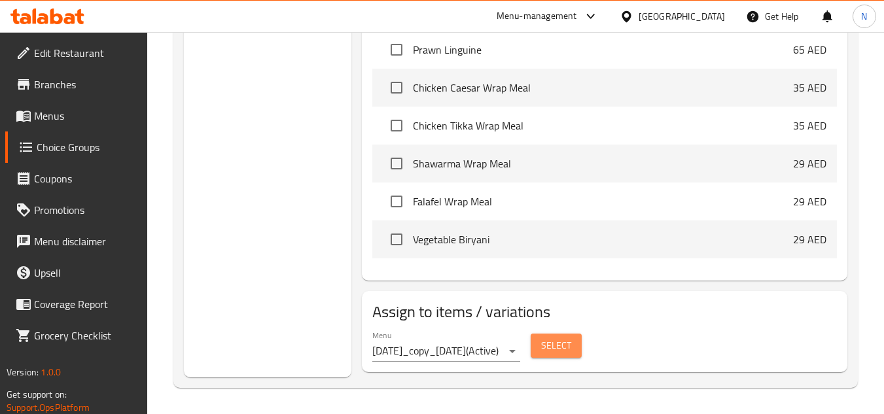
click at [570, 345] on span "Select" at bounding box center [556, 346] width 30 height 16
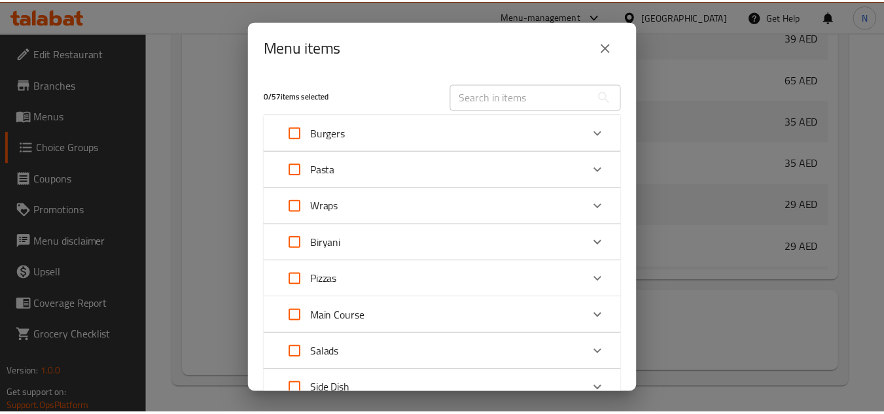
scroll to position [289, 0]
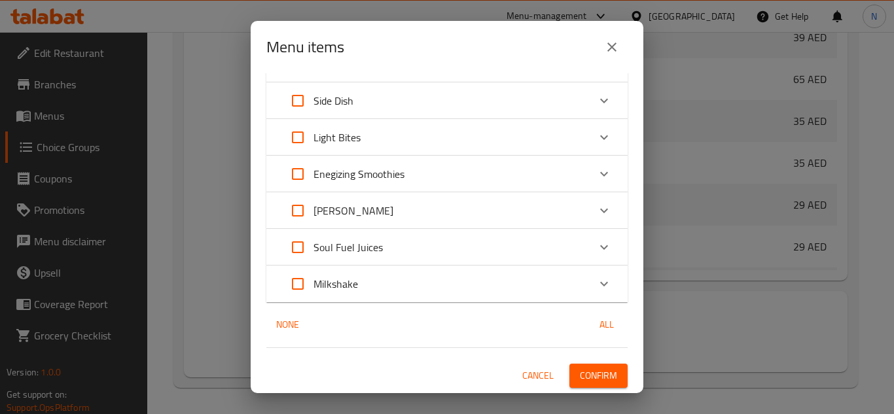
click at [610, 52] on icon "close" at bounding box center [612, 47] width 16 height 16
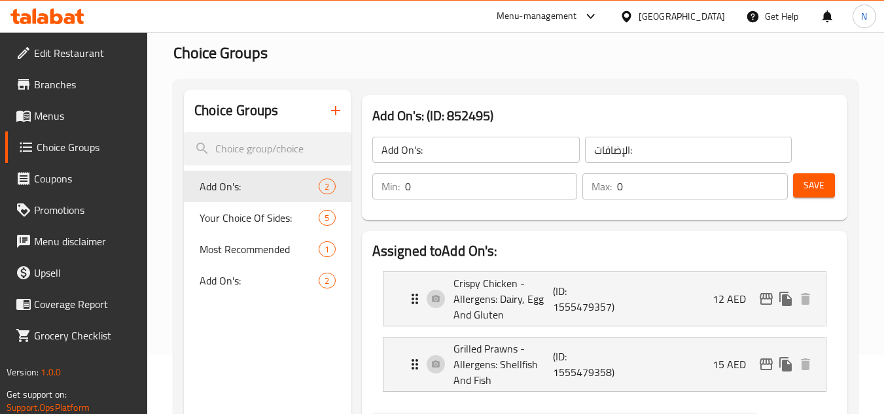
scroll to position [0, 0]
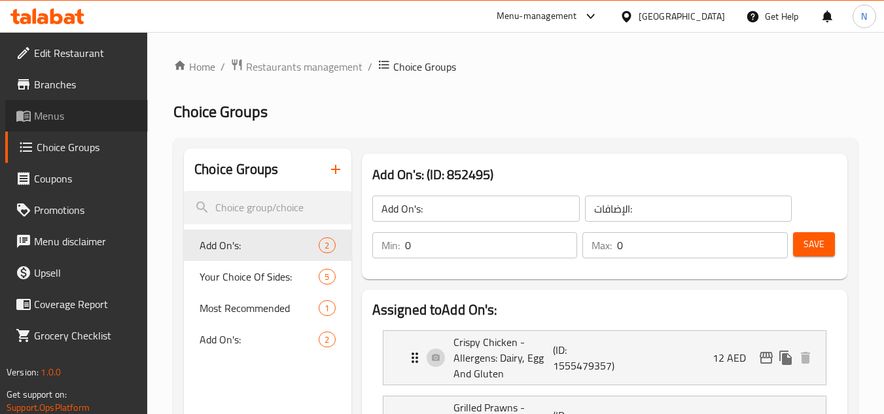
click at [85, 118] on span "Menus" at bounding box center [85, 116] width 103 height 16
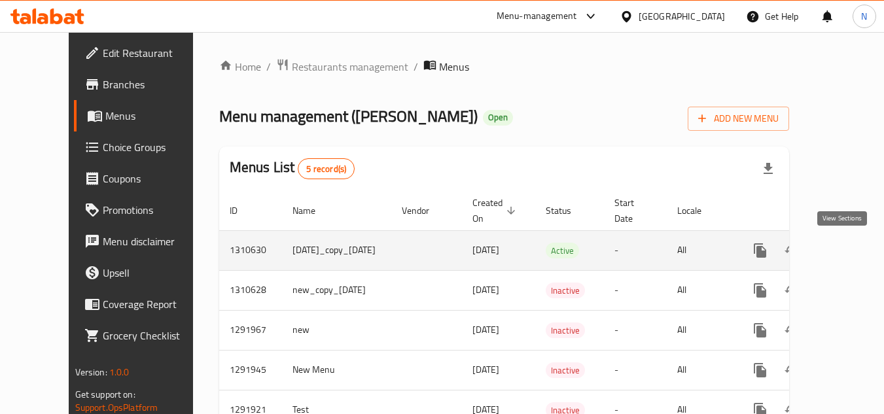
click at [839, 254] on link "enhanced table" at bounding box center [854, 250] width 31 height 31
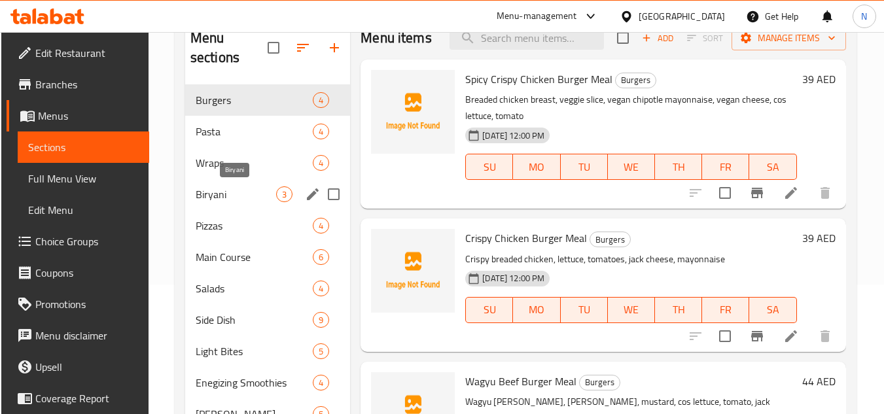
scroll to position [131, 0]
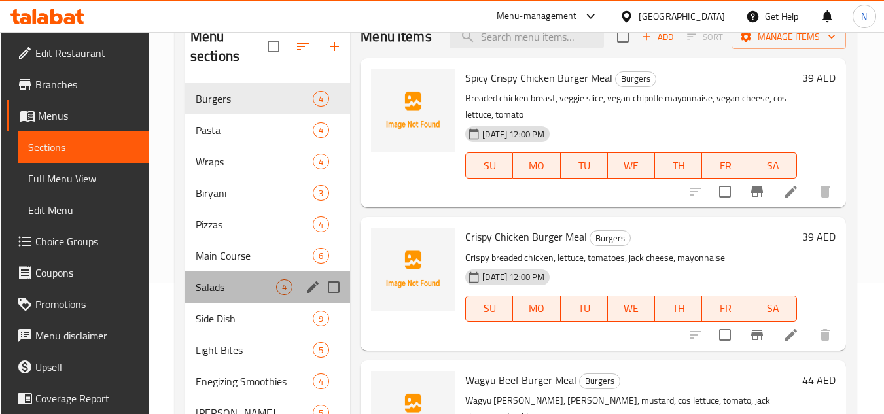
click at [236, 298] on div "Salads 4" at bounding box center [267, 287] width 165 height 31
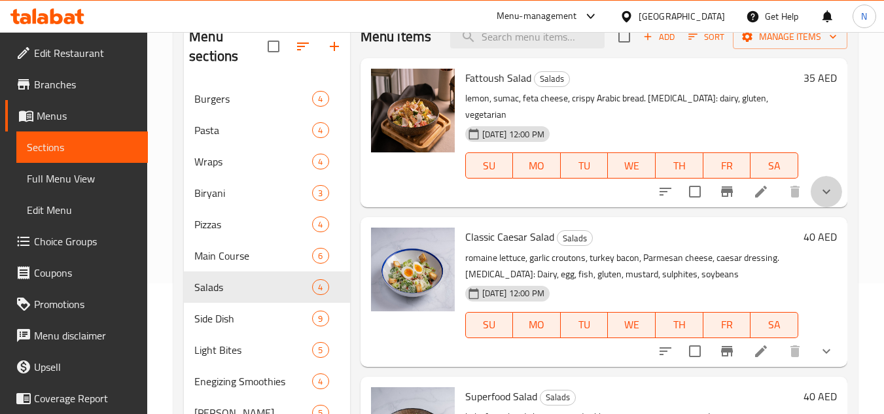
click at [829, 194] on button "show more" at bounding box center [826, 191] width 31 height 31
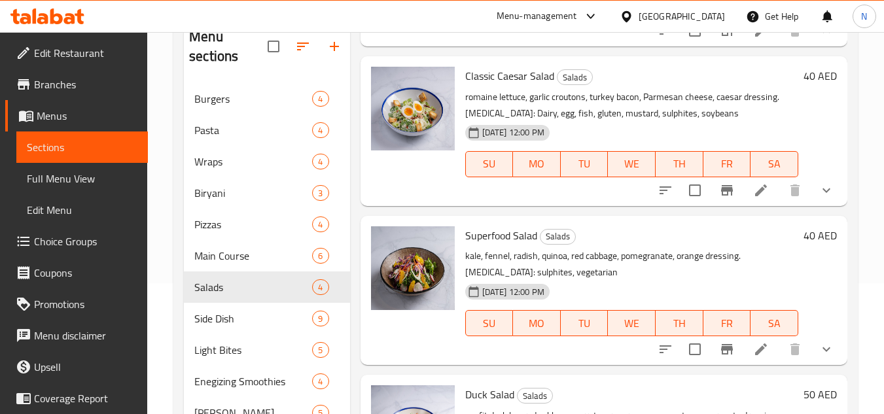
scroll to position [262, 0]
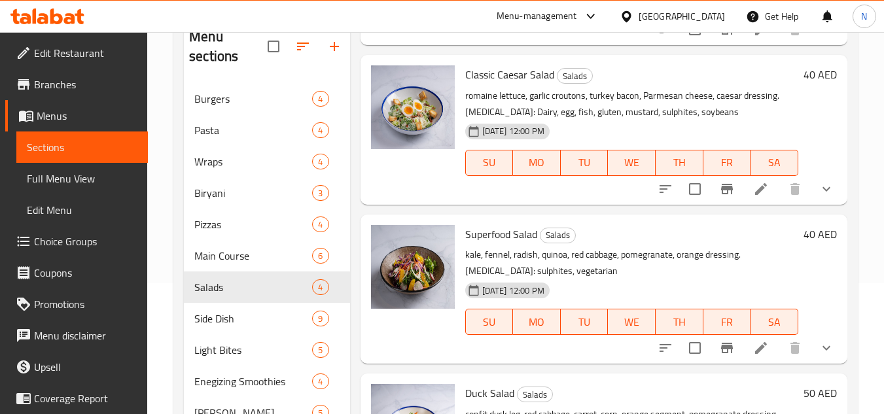
click at [829, 194] on button "show more" at bounding box center [826, 188] width 31 height 31
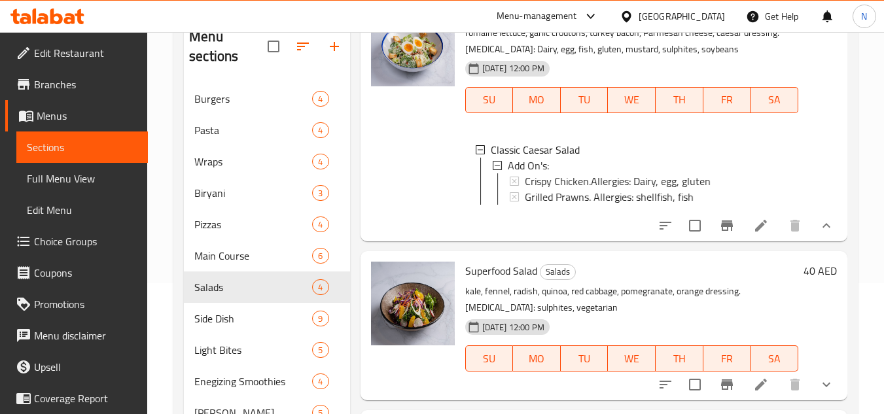
scroll to position [411, 0]
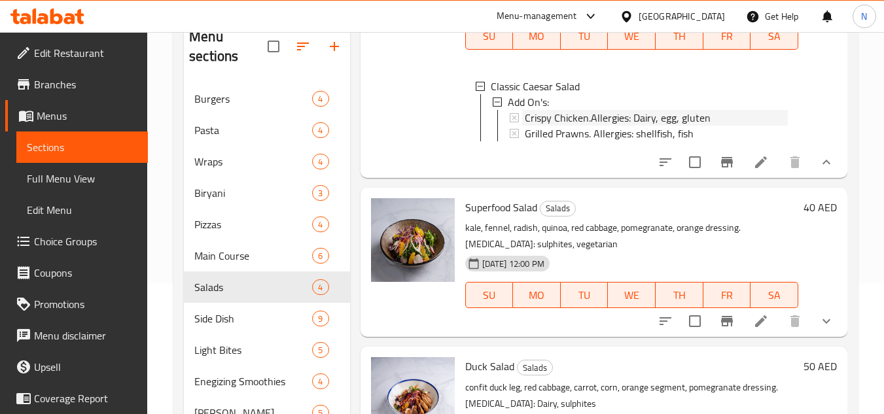
click at [694, 113] on span "Crispy Chicken.Allergies: Dairy, egg, gluten" at bounding box center [618, 118] width 186 height 16
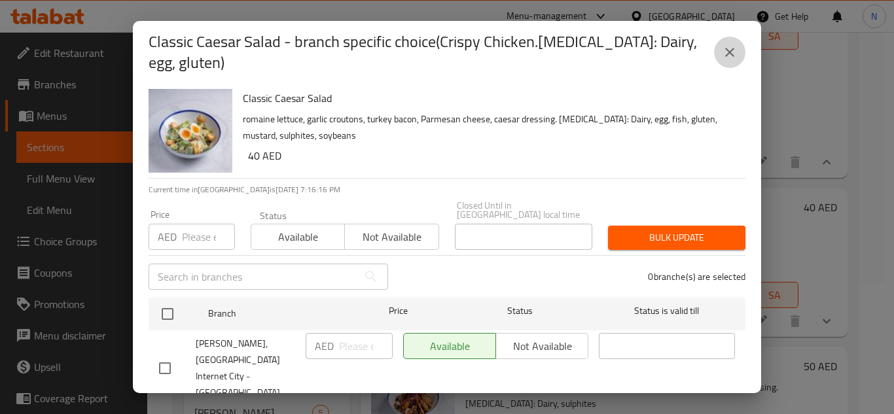
click at [726, 54] on icon "close" at bounding box center [730, 52] width 16 height 16
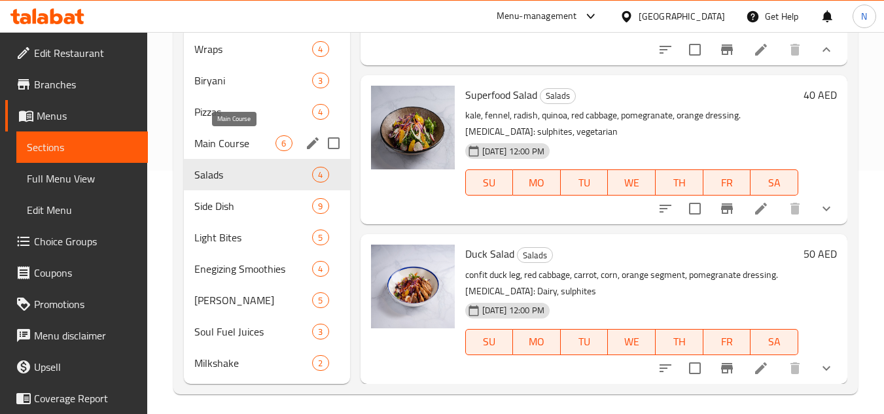
scroll to position [250, 0]
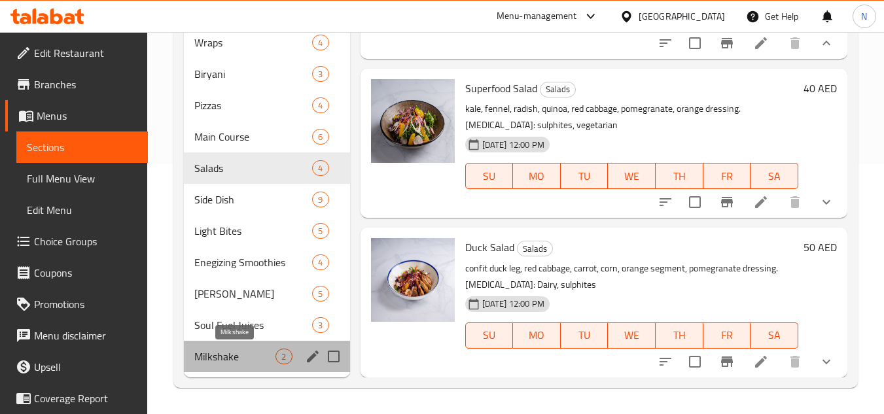
drag, startPoint x: 245, startPoint y: 350, endPoint x: 262, endPoint y: 340, distance: 20.2
click at [245, 350] on span "Milkshake" at bounding box center [234, 357] width 81 height 16
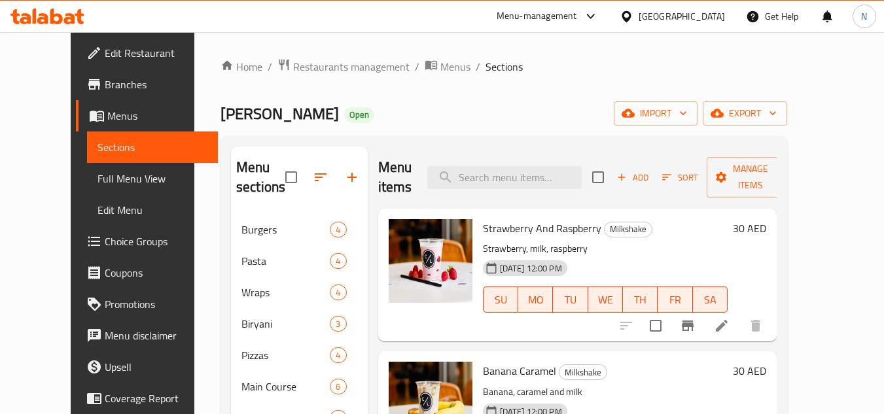
scroll to position [250, 0]
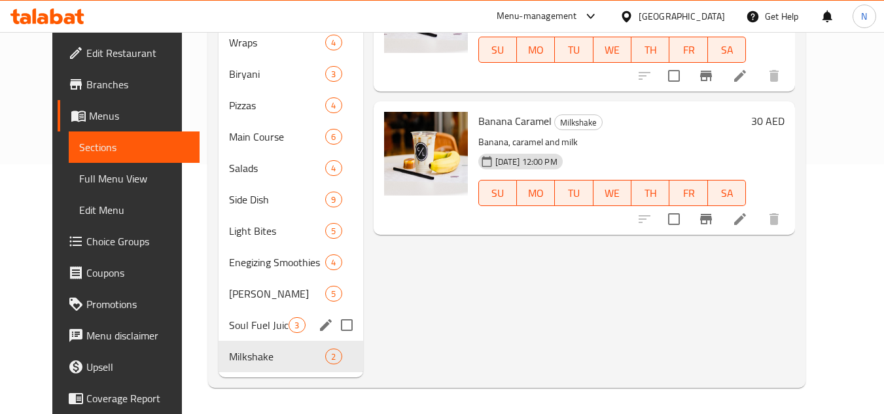
click at [263, 318] on span "Soul Fuel Juices" at bounding box center [259, 325] width 60 height 16
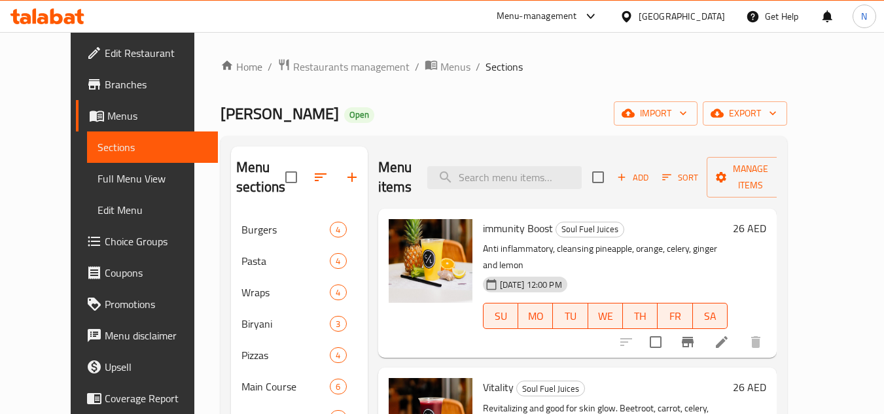
scroll to position [250, 0]
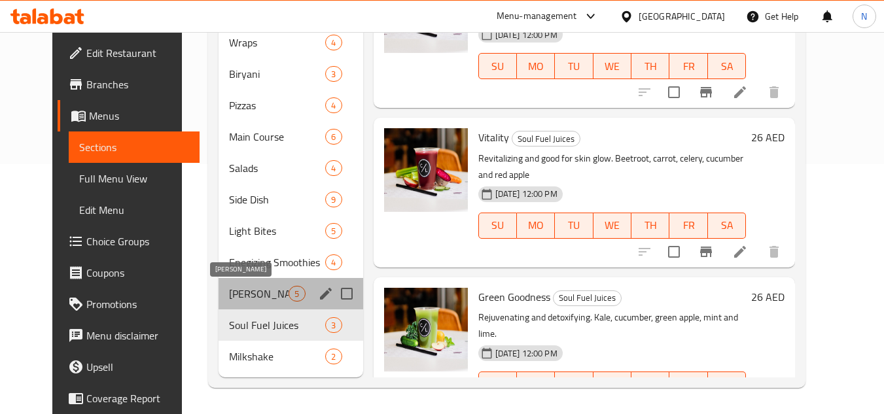
click at [258, 287] on span "[PERSON_NAME]" at bounding box center [259, 294] width 60 height 16
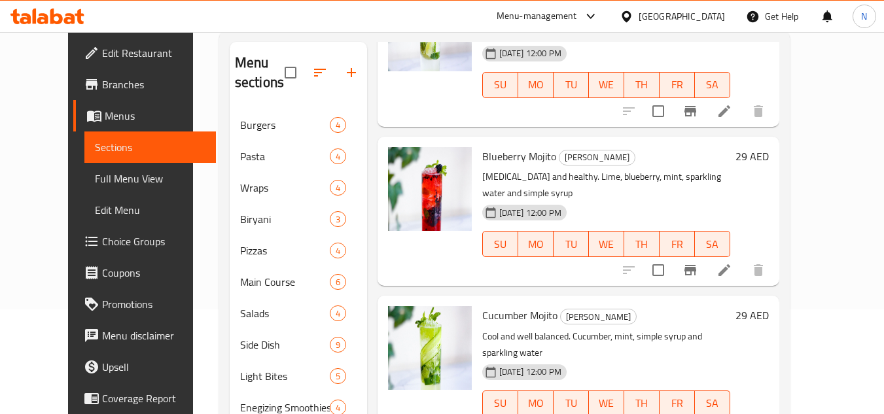
scroll to position [250, 0]
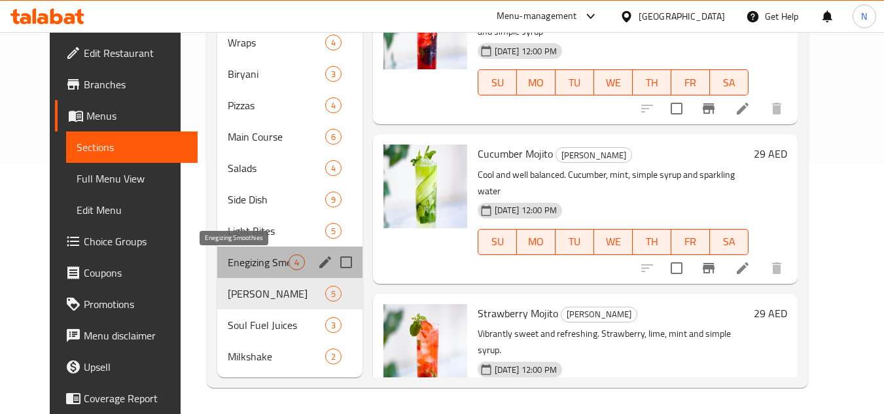
click at [246, 266] on span "Enegizing Smoothies" at bounding box center [258, 263] width 60 height 16
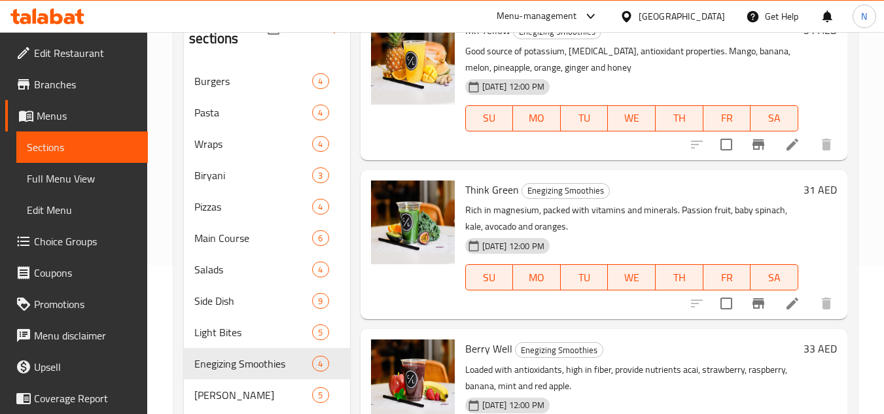
scroll to position [250, 0]
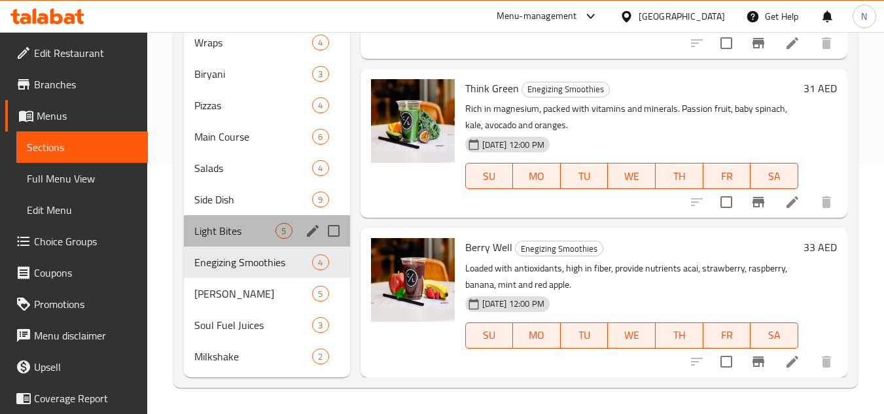
click at [260, 239] on div "Light Bites 5" at bounding box center [267, 230] width 166 height 31
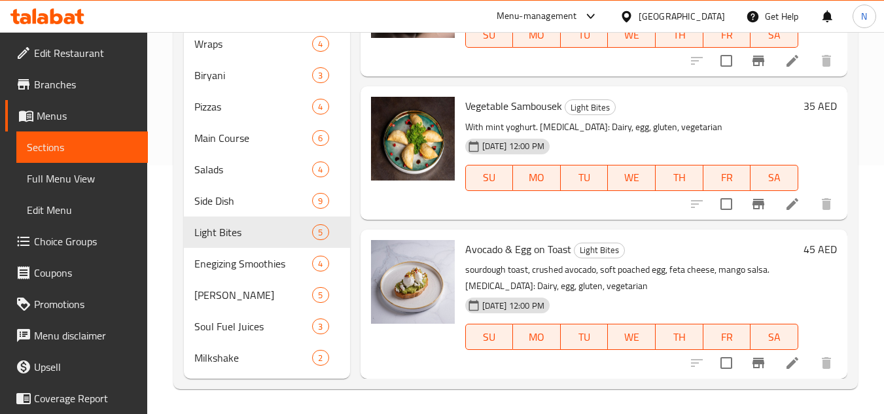
scroll to position [250, 0]
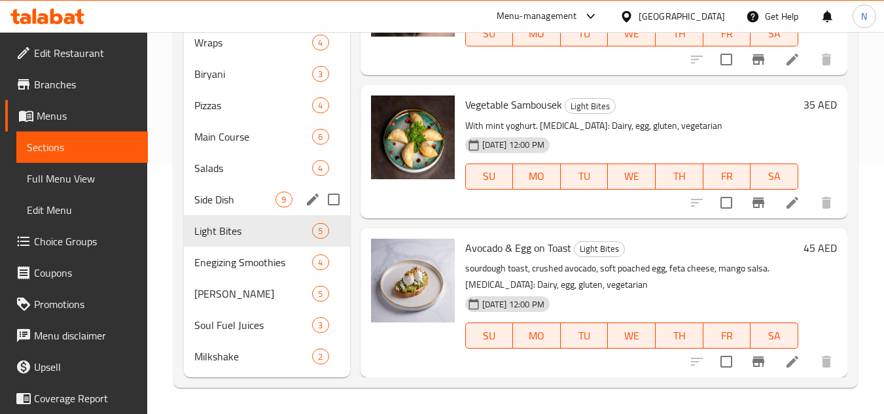
click at [245, 209] on div "Side Dish 9" at bounding box center [267, 199] width 166 height 31
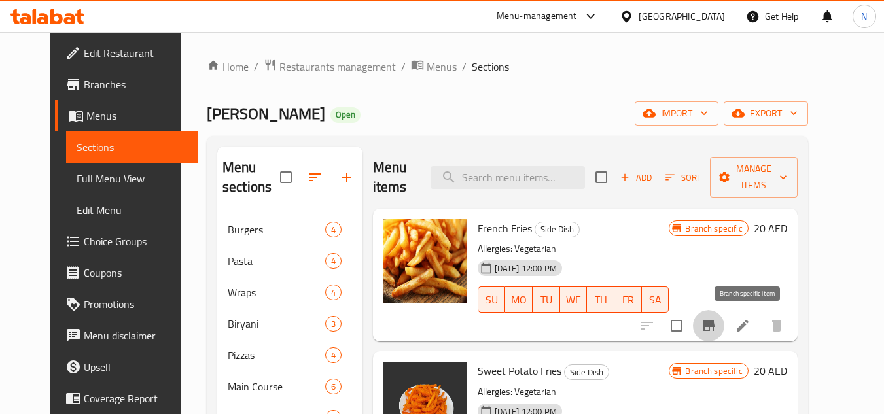
click at [724, 330] on button "Branch-specific-item" at bounding box center [708, 325] width 31 height 31
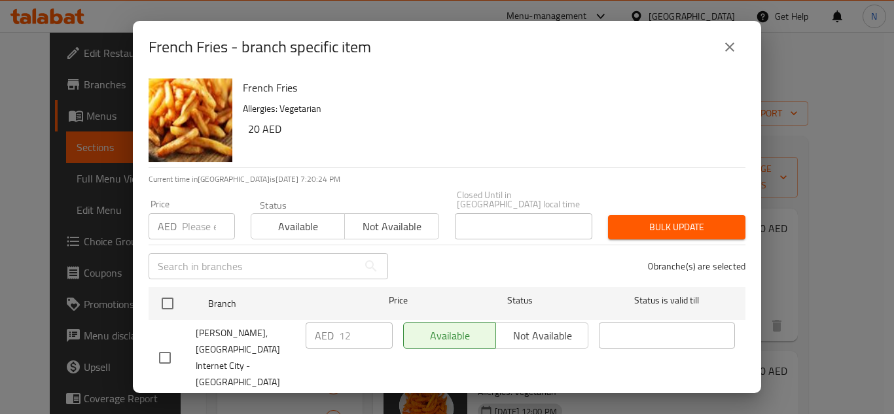
click at [735, 52] on icon "close" at bounding box center [730, 47] width 16 height 16
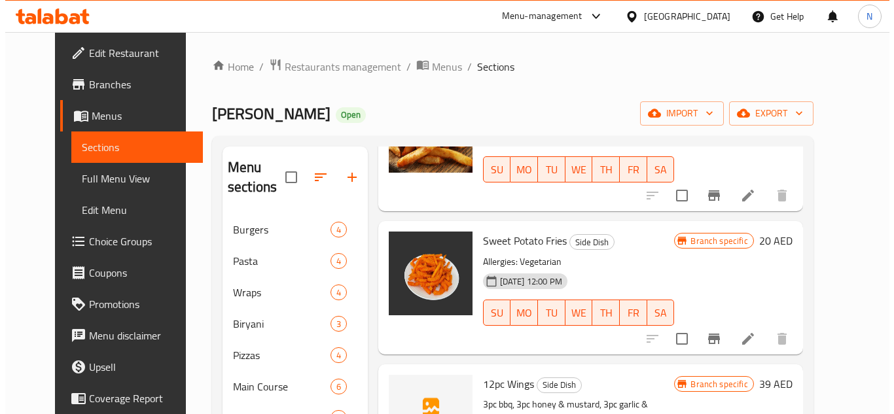
scroll to position [131, 0]
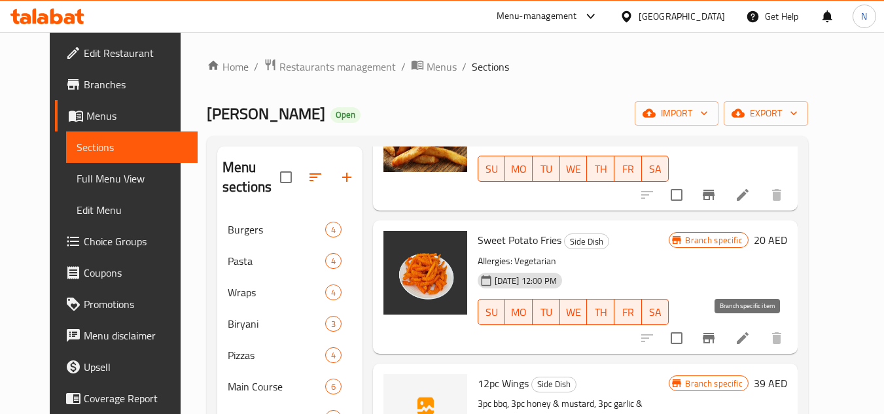
click at [716, 344] on icon "Branch-specific-item" at bounding box center [709, 338] width 16 height 16
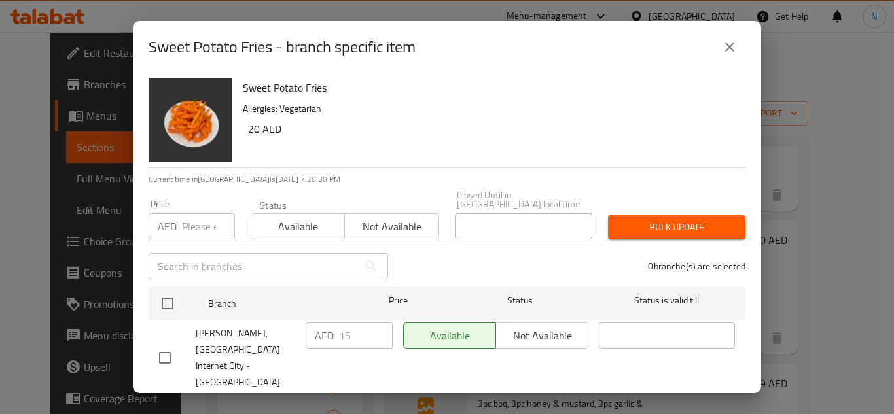
click at [733, 44] on icon "close" at bounding box center [729, 47] width 9 height 9
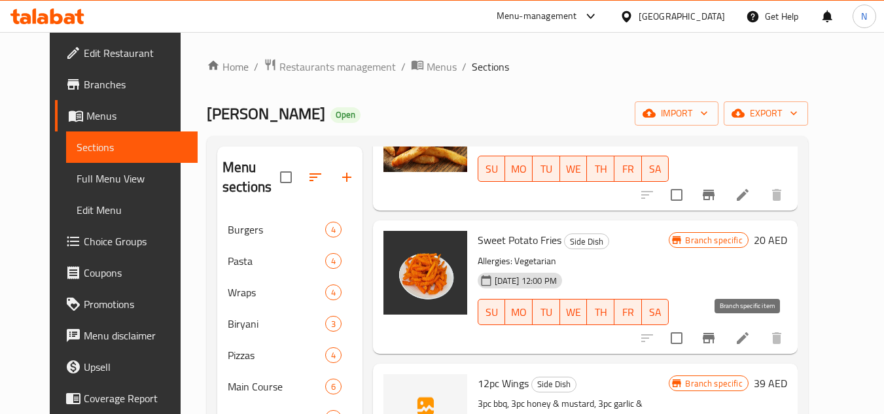
click at [716, 340] on icon "Branch-specific-item" at bounding box center [709, 338] width 16 height 16
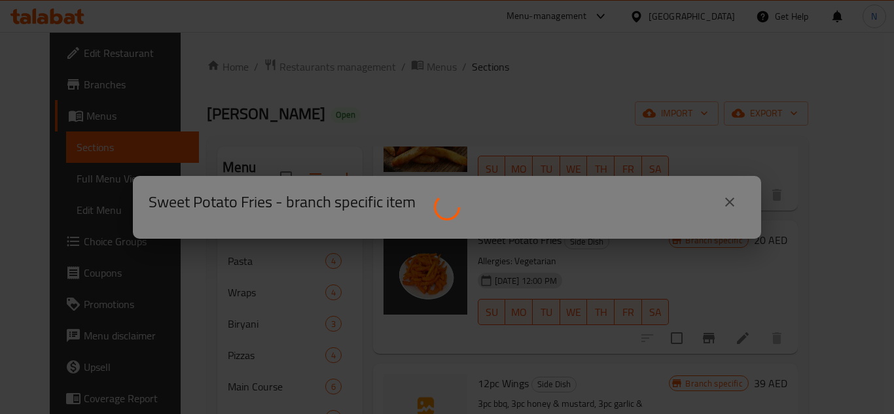
click at [734, 175] on div at bounding box center [447, 207] width 894 height 414
click at [729, 203] on div at bounding box center [447, 207] width 894 height 414
click at [775, 130] on div at bounding box center [447, 207] width 894 height 414
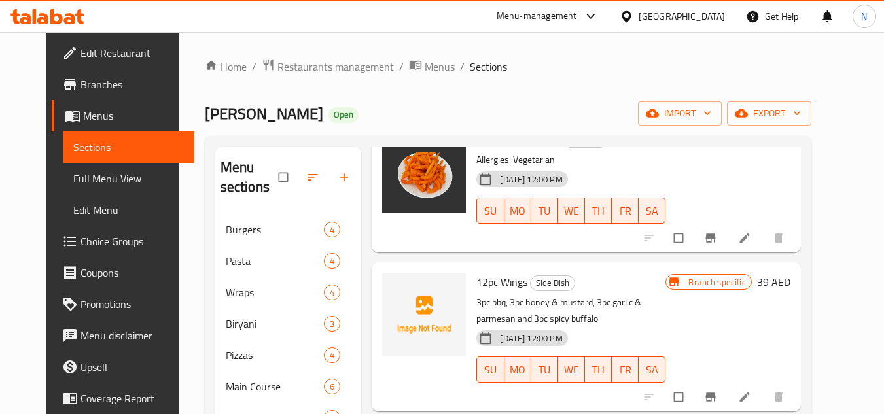
scroll to position [327, 0]
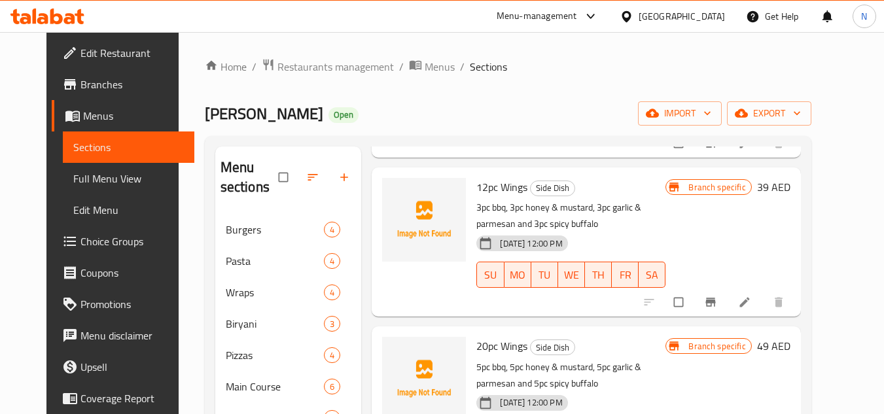
click at [728, 305] on button "Branch-specific-item" at bounding box center [711, 302] width 31 height 29
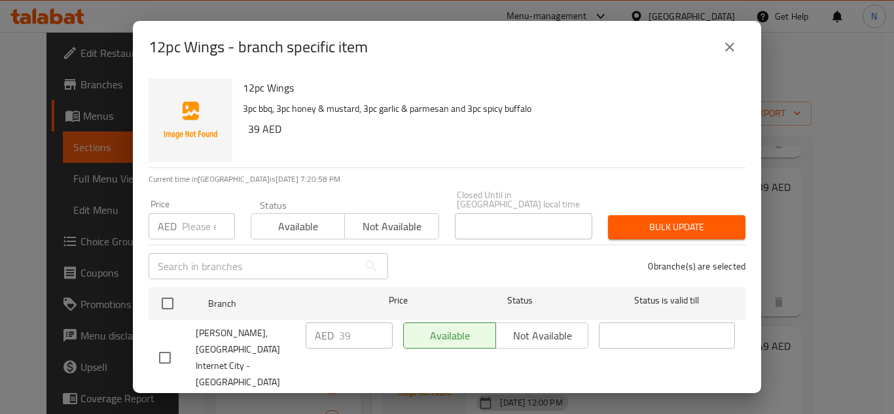
click at [728, 53] on icon "close" at bounding box center [730, 47] width 16 height 16
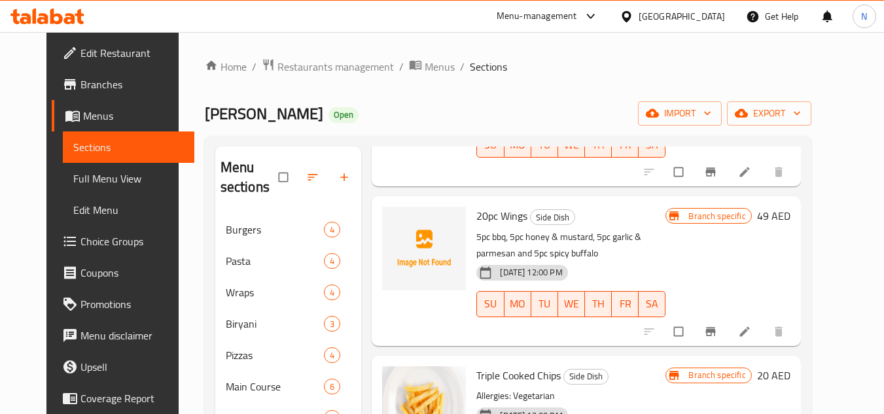
scroll to position [458, 0]
click at [720, 333] on span "Branch-specific-item" at bounding box center [712, 331] width 16 height 13
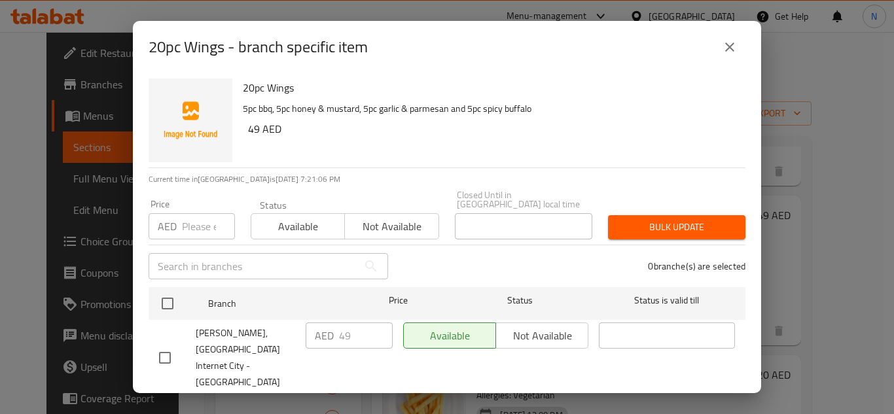
click at [722, 44] on icon "close" at bounding box center [730, 47] width 16 height 16
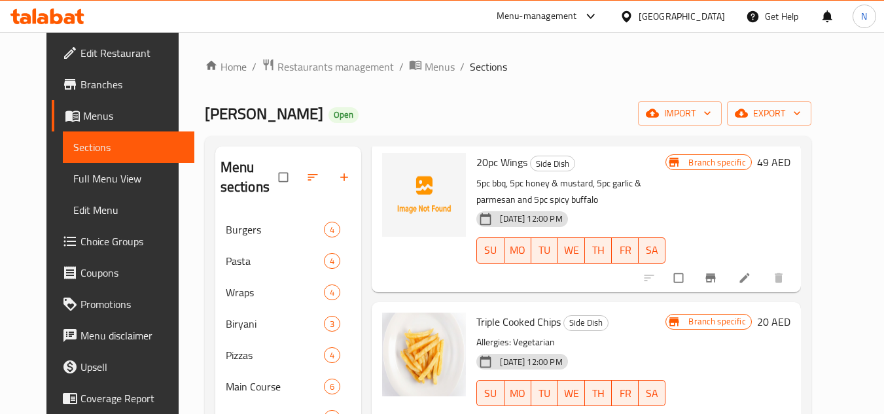
scroll to position [589, 0]
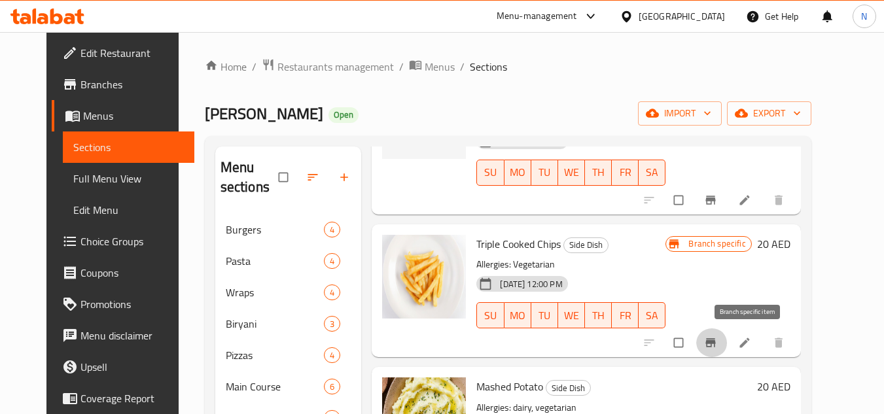
click at [717, 348] on icon "Branch-specific-item" at bounding box center [710, 342] width 13 height 13
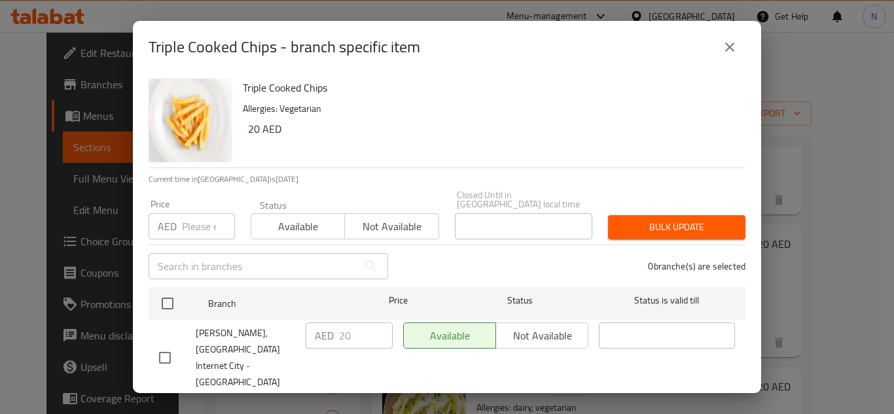
click at [739, 43] on button "close" at bounding box center [729, 46] width 31 height 31
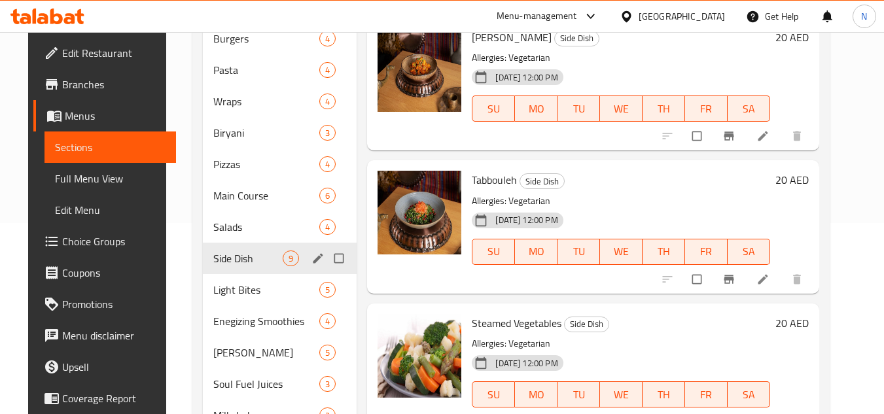
scroll to position [250, 0]
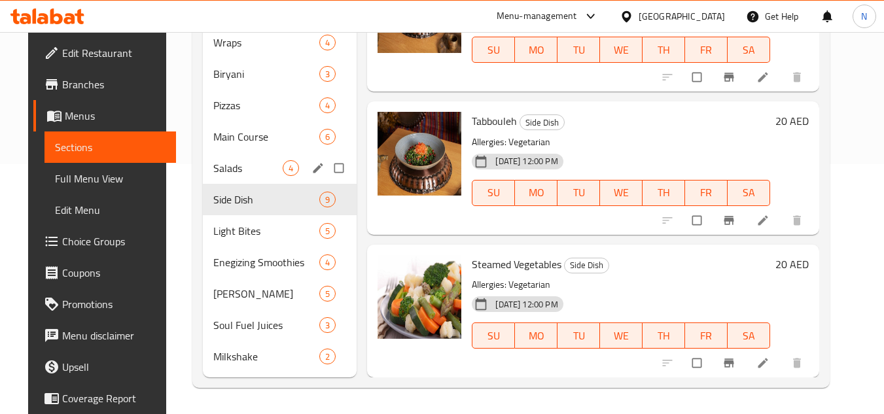
click at [246, 178] on div "Salads 4" at bounding box center [280, 167] width 154 height 31
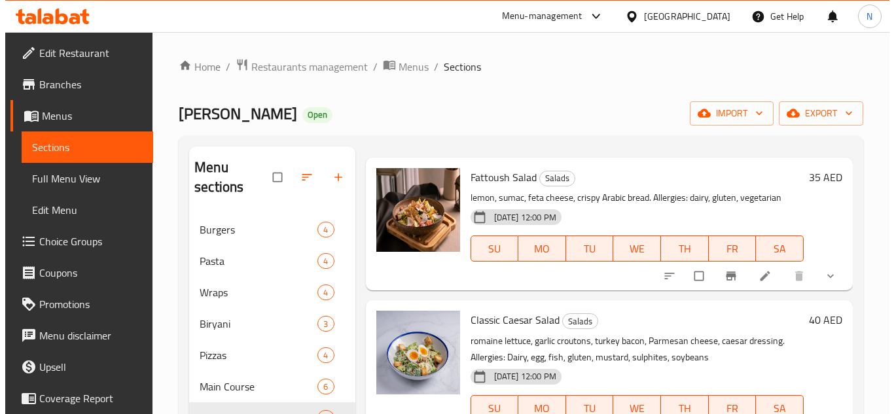
scroll to position [192, 0]
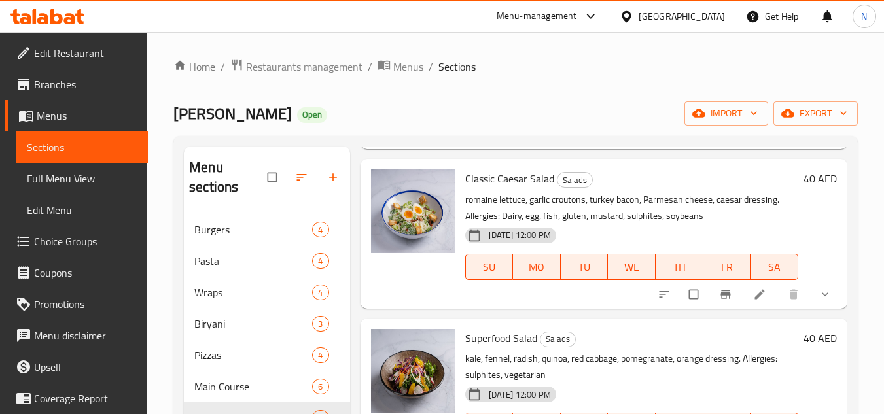
drag, startPoint x: 815, startPoint y: 306, endPoint x: 790, endPoint y: 313, distance: 25.3
click at [815, 306] on button "show more" at bounding box center [826, 294] width 31 height 29
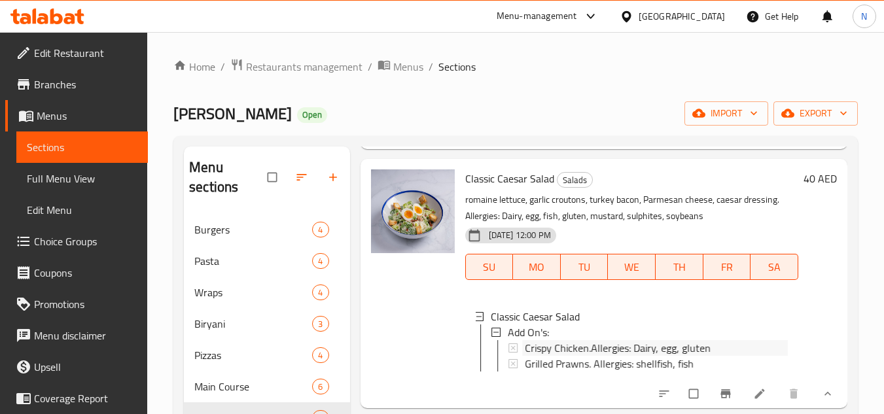
click at [562, 344] on span "Crispy Chicken.Allergies: Dairy, egg, gluten" at bounding box center [618, 348] width 186 height 16
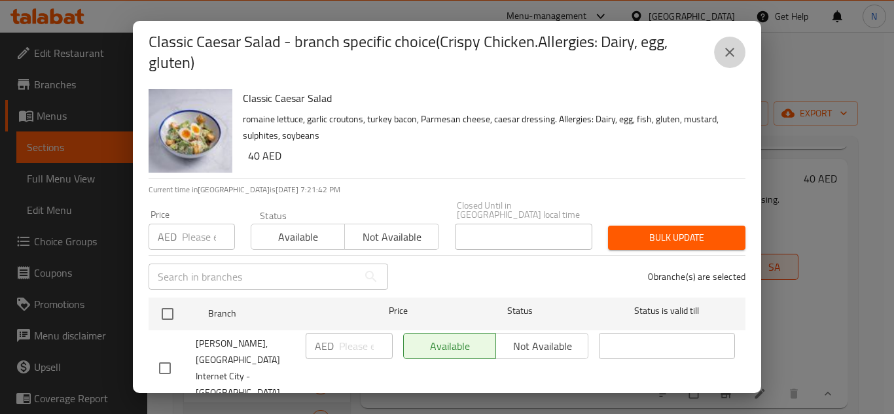
click at [730, 50] on icon "close" at bounding box center [730, 52] width 16 height 16
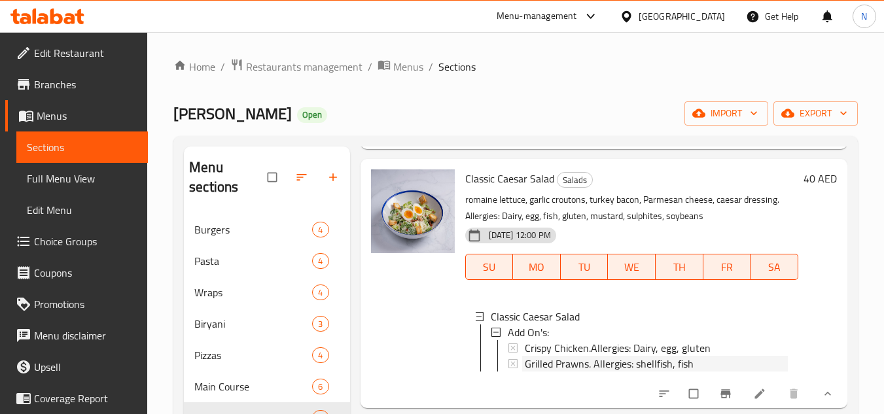
click at [605, 364] on span "Grilled Prawns. Allergies: shellfish, fish" at bounding box center [609, 364] width 169 height 16
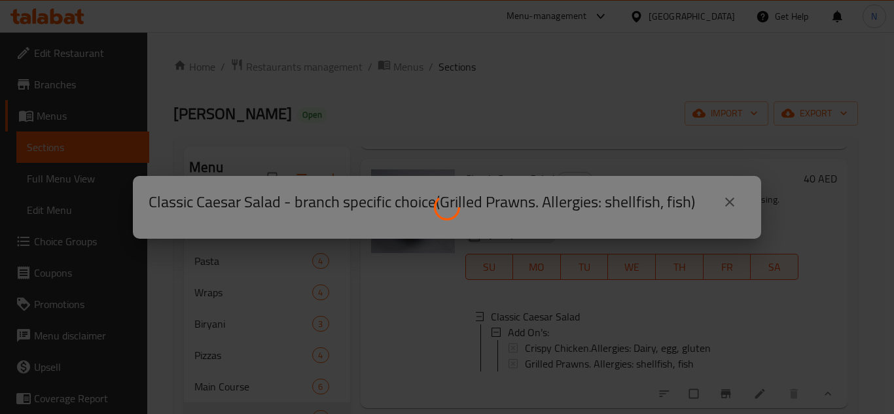
click at [720, 196] on div at bounding box center [447, 207] width 894 height 414
click at [532, 128] on div at bounding box center [447, 207] width 894 height 414
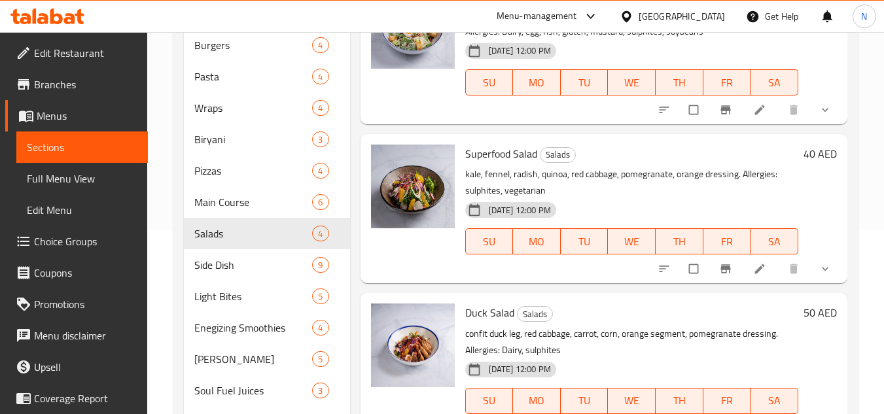
scroll to position [196, 0]
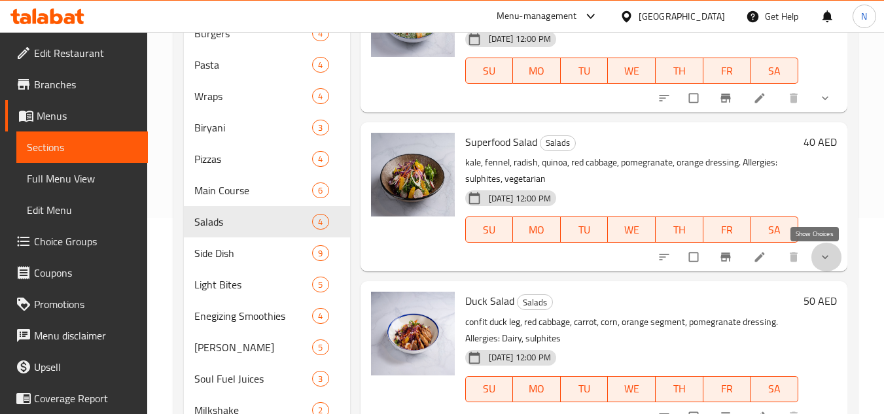
click at [822, 257] on icon "show more" at bounding box center [825, 257] width 7 height 4
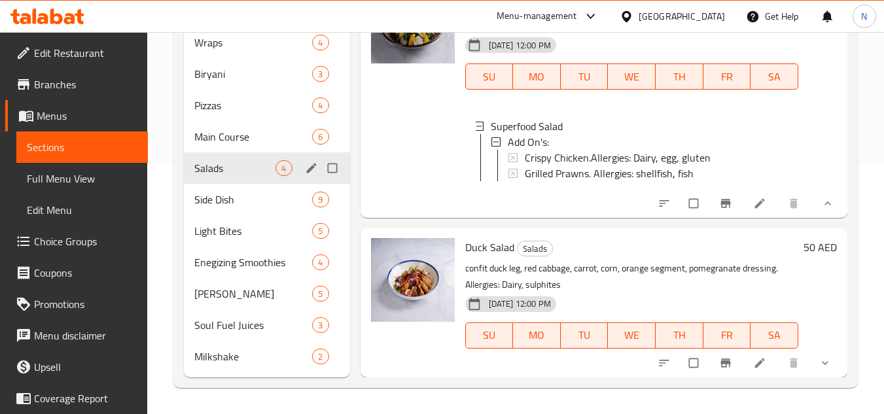
scroll to position [119, 0]
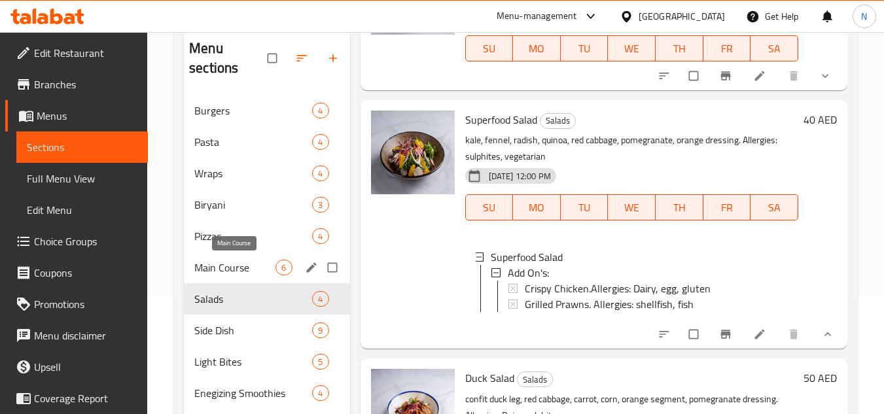
click at [238, 260] on span "Main Course" at bounding box center [234, 268] width 81 height 16
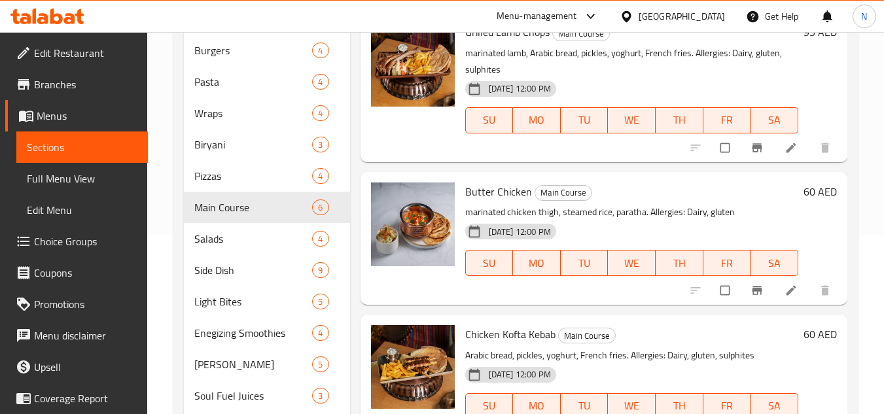
scroll to position [250, 0]
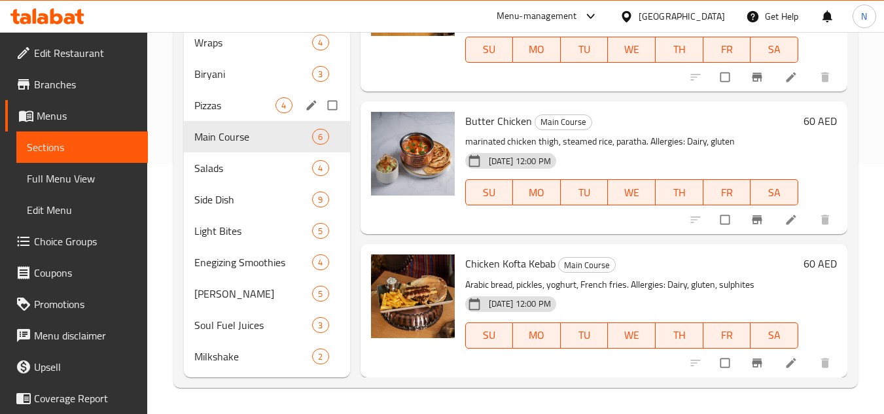
click at [253, 109] on span "Pizzas" at bounding box center [234, 105] width 81 height 16
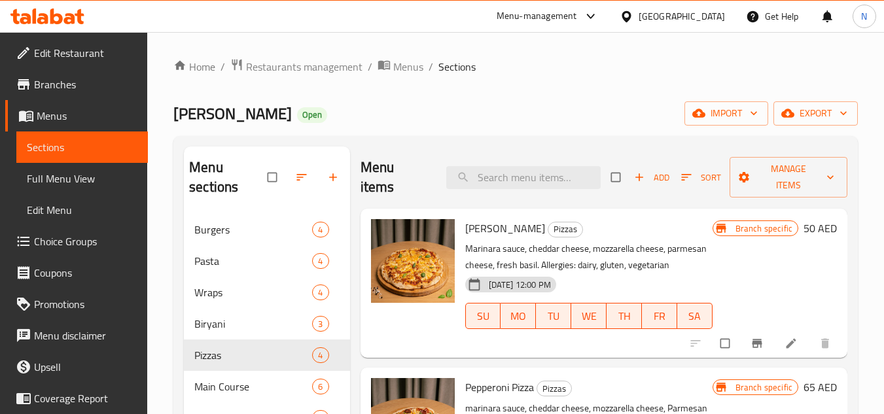
click at [751, 350] on icon "Branch-specific-item" at bounding box center [757, 343] width 13 height 13
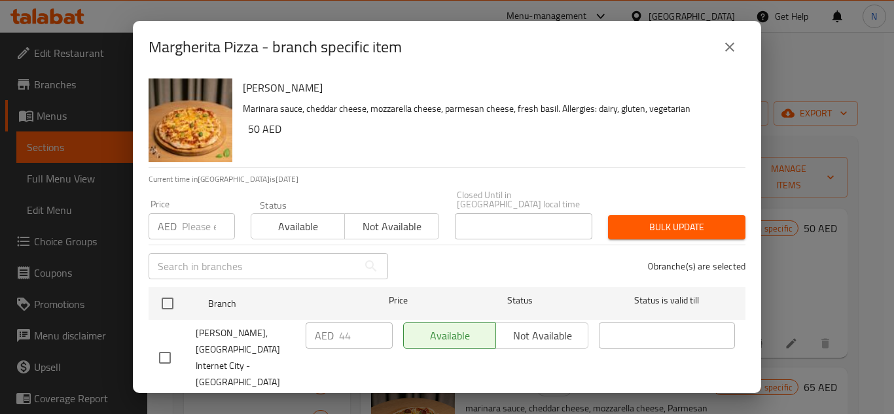
click at [728, 46] on icon "close" at bounding box center [729, 47] width 9 height 9
